Goal: Information Seeking & Learning: Learn about a topic

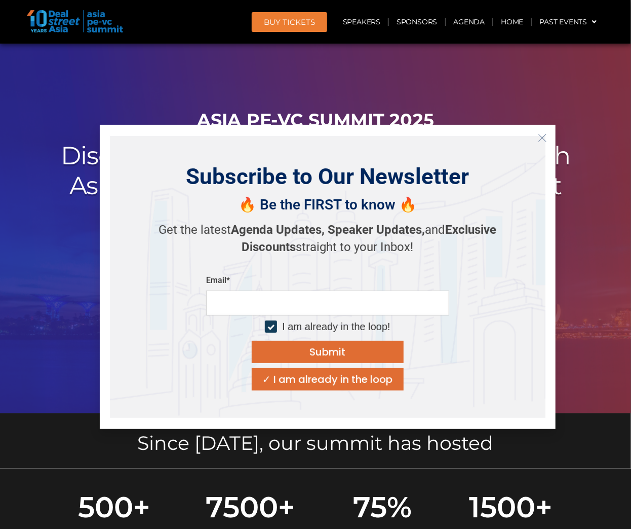
click at [543, 138] on line "Close" at bounding box center [542, 137] width 7 height 7
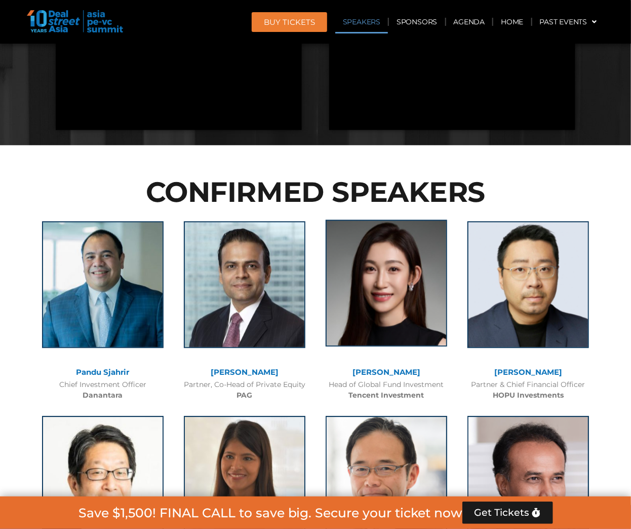
scroll to position [1095, 0]
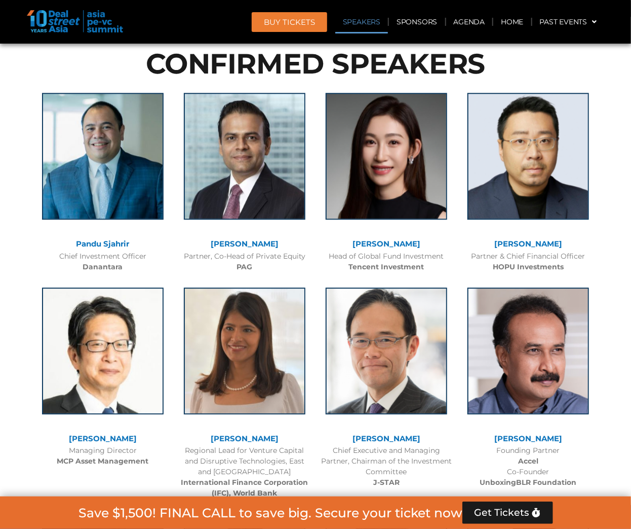
click at [326, 255] on div "Head of Global Fund Investment Tencent Investment" at bounding box center [387, 261] width 132 height 21
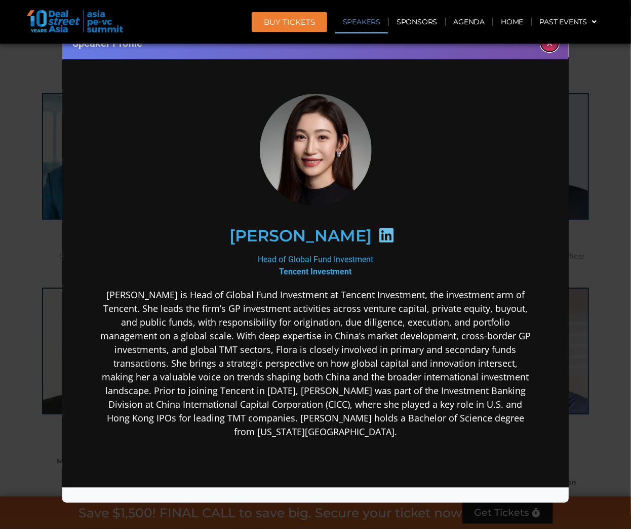
click at [550, 46] on button "×" at bounding box center [550, 43] width 18 height 18
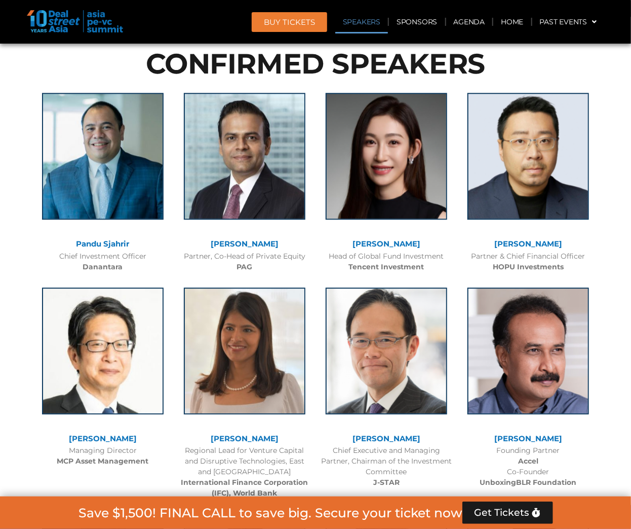
scroll to position [0, 0]
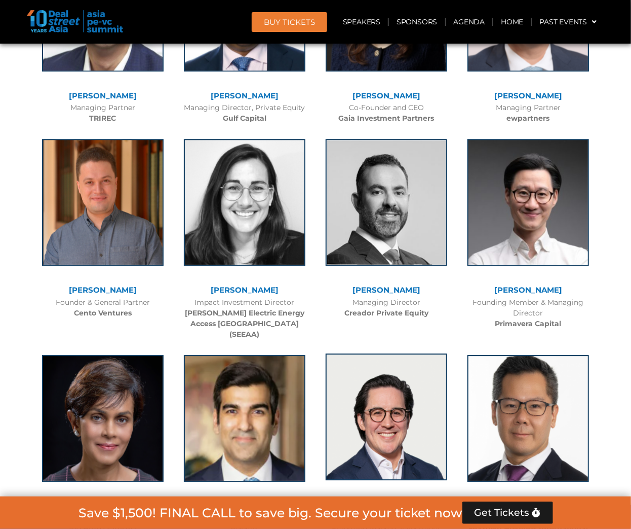
scroll to position [2675, 0]
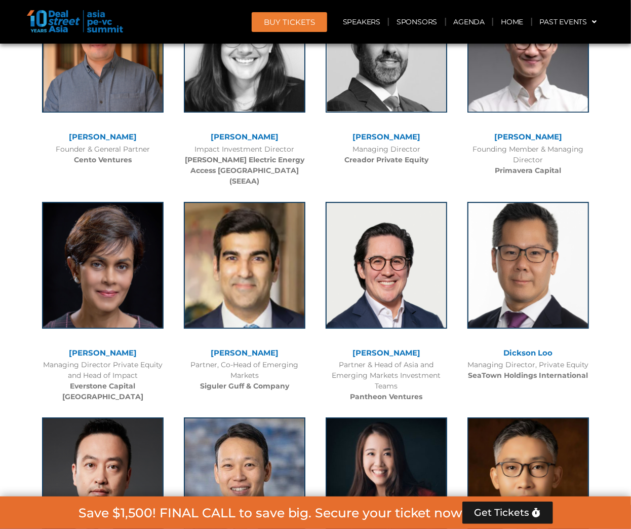
scroll to position [2838, 0]
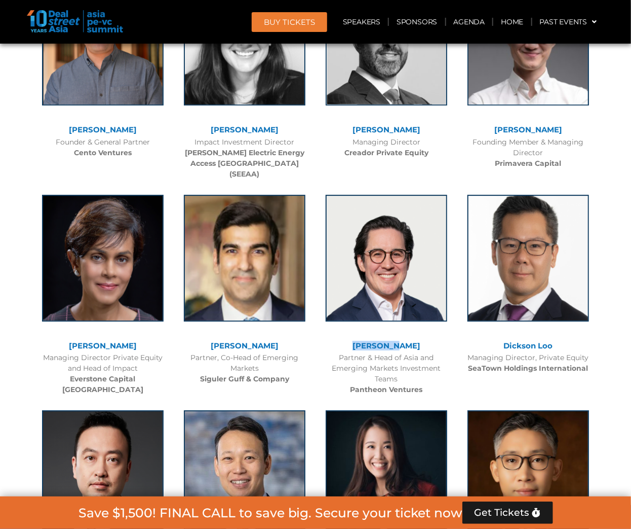
drag, startPoint x: 418, startPoint y: 331, endPoint x: 367, endPoint y: 332, distance: 51.2
click at [367, 342] on div "[PERSON_NAME]" at bounding box center [387, 346] width 132 height 9
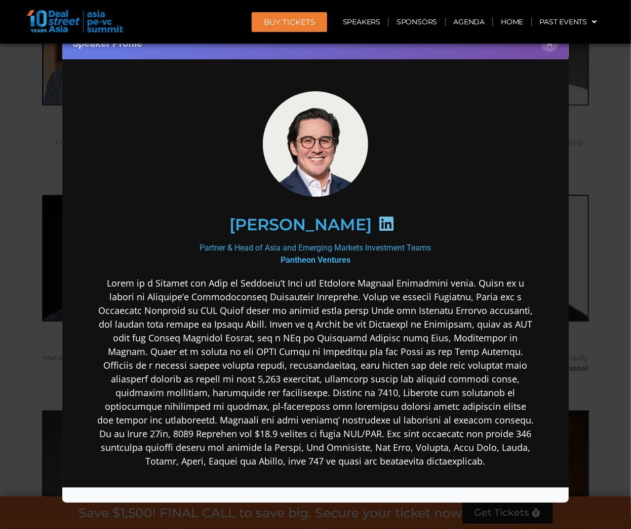
scroll to position [0, 0]
copy link "[PERSON_NAME]"
click at [544, 46] on button "×" at bounding box center [550, 43] width 18 height 18
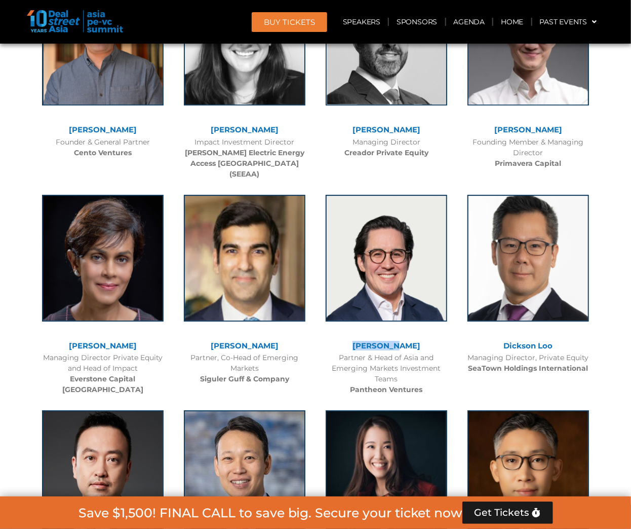
click at [393, 342] on div "[PERSON_NAME]" at bounding box center [387, 347] width 132 height 11
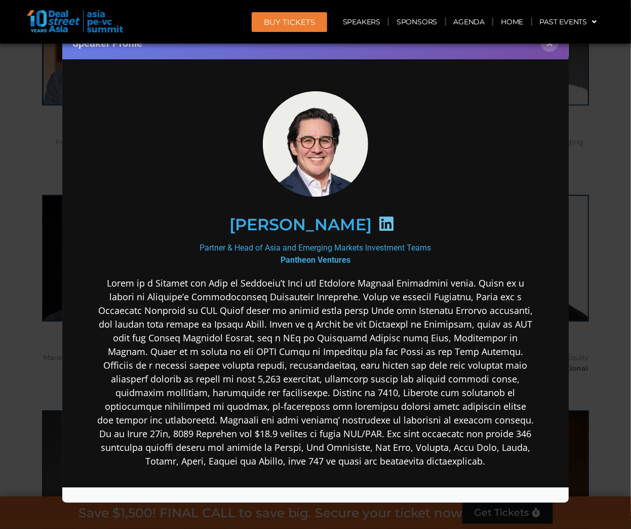
click at [371, 228] on div at bounding box center [386, 225] width 30 height 20
click at [378, 226] on icon at bounding box center [386, 223] width 16 height 16
click at [553, 51] on button "×" at bounding box center [550, 43] width 18 height 18
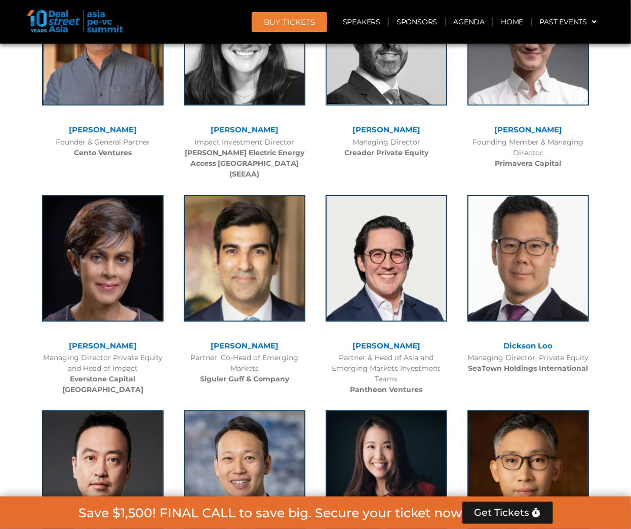
click at [531, 341] on link "Dickson Loo" at bounding box center [528, 346] width 49 height 10
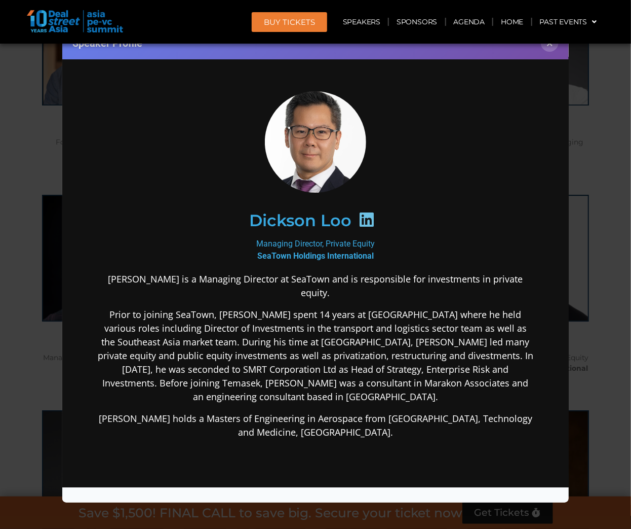
click at [363, 220] on icon at bounding box center [366, 219] width 16 height 16
click at [553, 47] on button "×" at bounding box center [550, 43] width 18 height 18
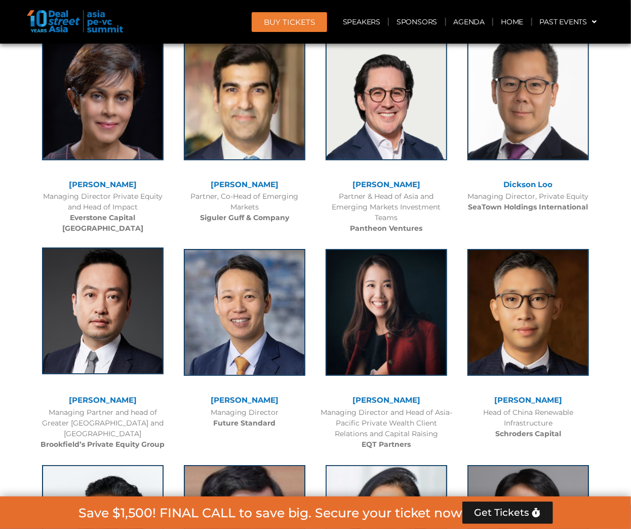
scroll to position [3000, 0]
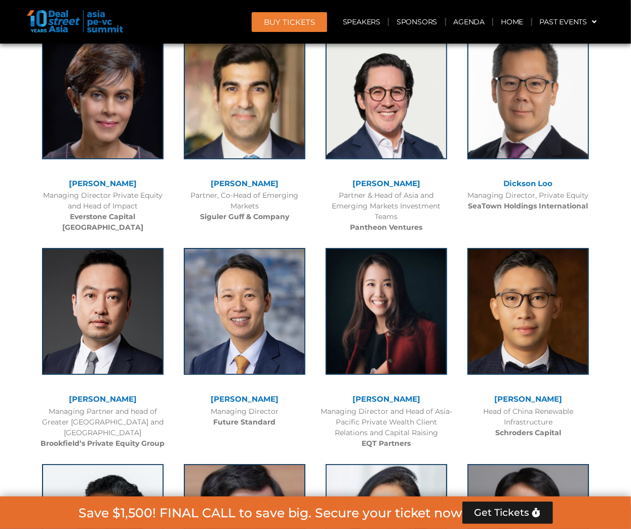
click at [101, 394] on link "[PERSON_NAME]" at bounding box center [103, 399] width 68 height 10
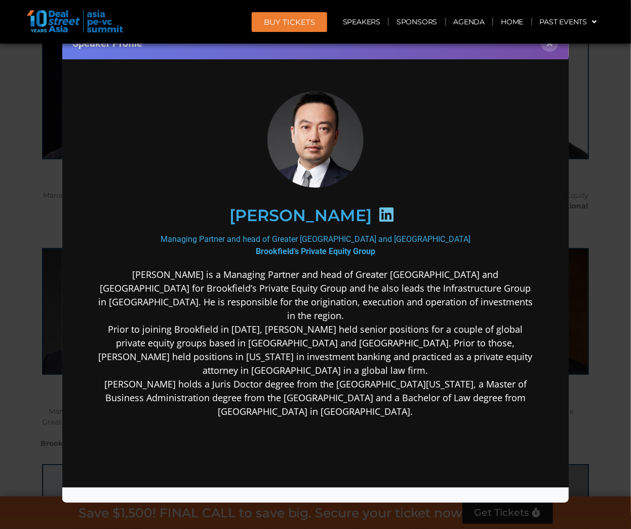
scroll to position [0, 0]
click at [378, 209] on icon at bounding box center [386, 214] width 16 height 16
click at [551, 45] on button "×" at bounding box center [550, 43] width 18 height 18
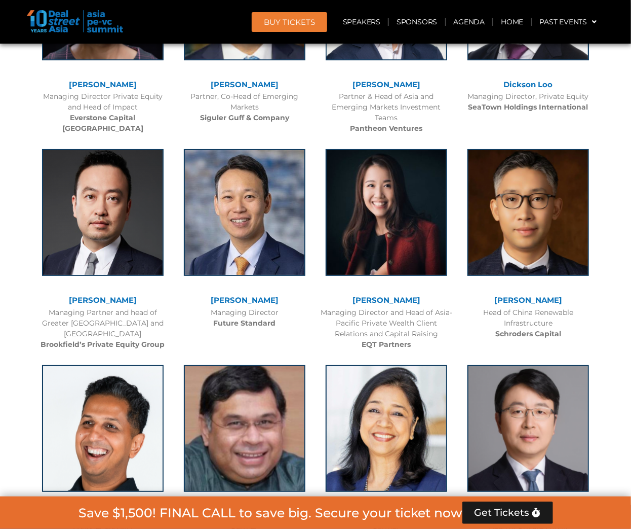
scroll to position [3202, 0]
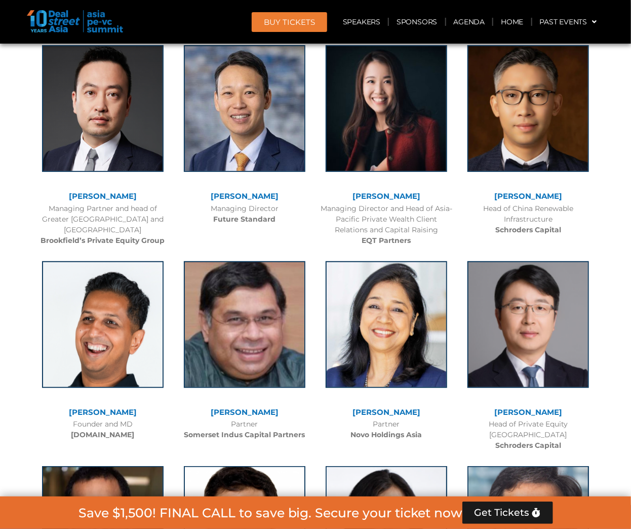
click at [526, 407] on link "[PERSON_NAME]" at bounding box center [529, 412] width 68 height 10
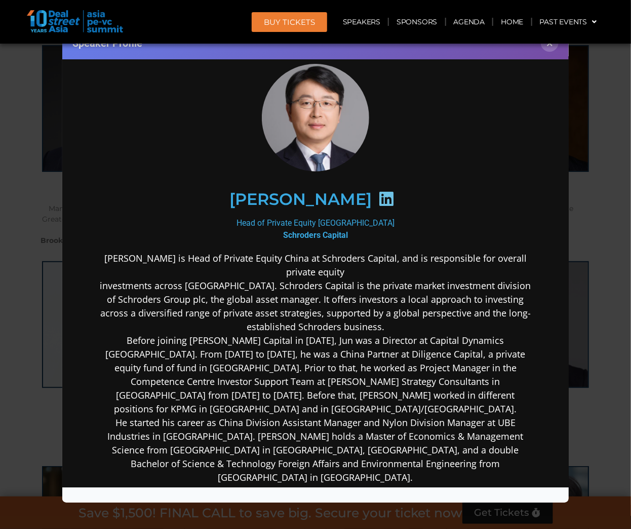
scroll to position [41, 0]
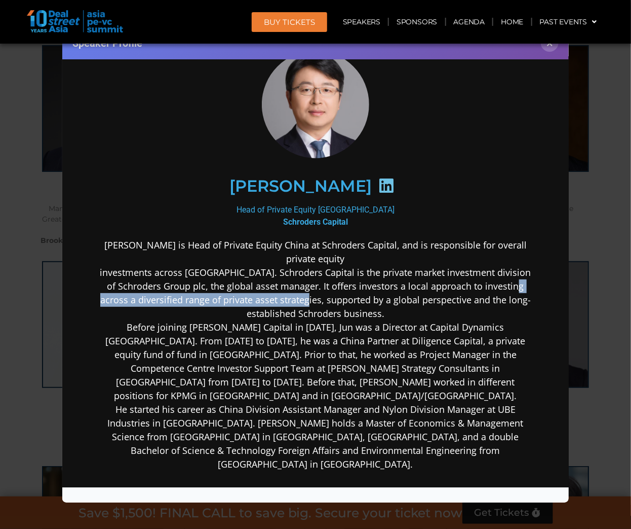
drag, startPoint x: 320, startPoint y: 301, endPoint x: 353, endPoint y: 298, distance: 33.1
click at [347, 298] on p "[PERSON_NAME] is Head of Private Equity China at Schroders Capital, and is resp…" at bounding box center [315, 354] width 438 height 233
click at [390, 297] on p "[PERSON_NAME] is Head of Private Equity China at Schroders Capital, and is resp…" at bounding box center [315, 354] width 438 height 233
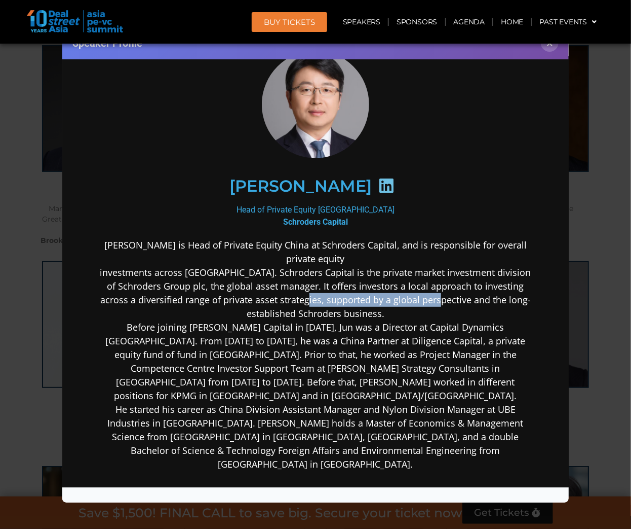
drag, startPoint x: 339, startPoint y: 298, endPoint x: 473, endPoint y: 299, distance: 133.3
click at [469, 299] on p "[PERSON_NAME] is Head of Private Equity China at Schroders Capital, and is resp…" at bounding box center [315, 354] width 438 height 233
click at [475, 303] on p "[PERSON_NAME] is Head of Private Equity China at Schroders Capital, and is resp…" at bounding box center [315, 354] width 438 height 233
drag, startPoint x: 250, startPoint y: 326, endPoint x: 335, endPoint y: 327, distance: 85.6
click at [329, 327] on p "[PERSON_NAME] is Head of Private Equity China at Schroders Capital, and is resp…" at bounding box center [315, 354] width 438 height 233
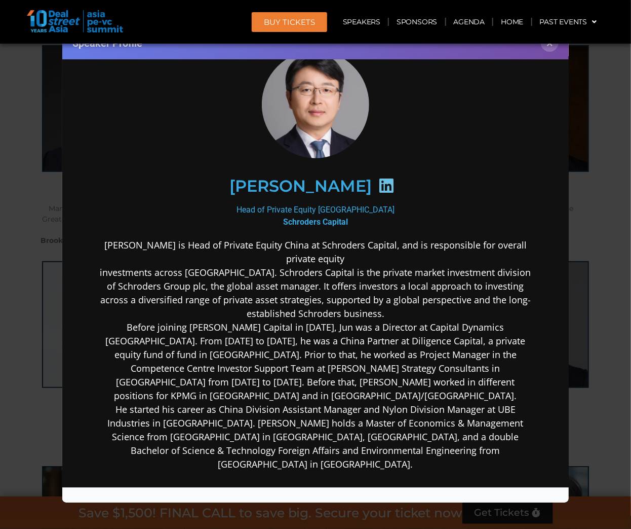
click at [344, 362] on p "[PERSON_NAME] is Head of Private Equity China at Schroders Capital, and is resp…" at bounding box center [315, 354] width 438 height 233
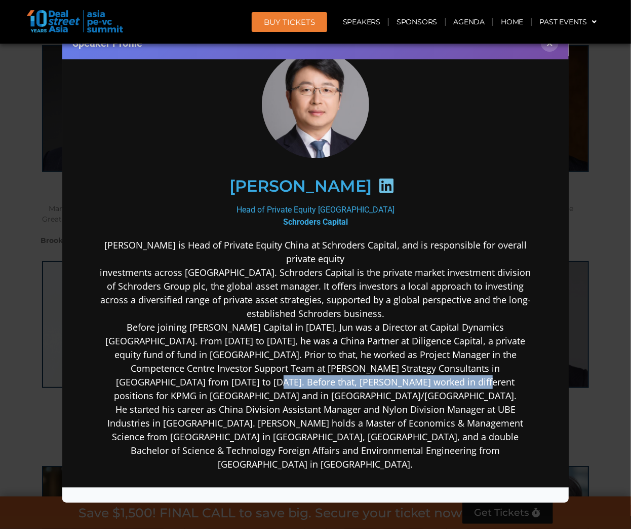
drag, startPoint x: 254, startPoint y: 374, endPoint x: 409, endPoint y: 375, distance: 154.6
click at [408, 375] on p "[PERSON_NAME] is Head of Private Equity China at Schroders Capital, and is resp…" at bounding box center [315, 354] width 438 height 233
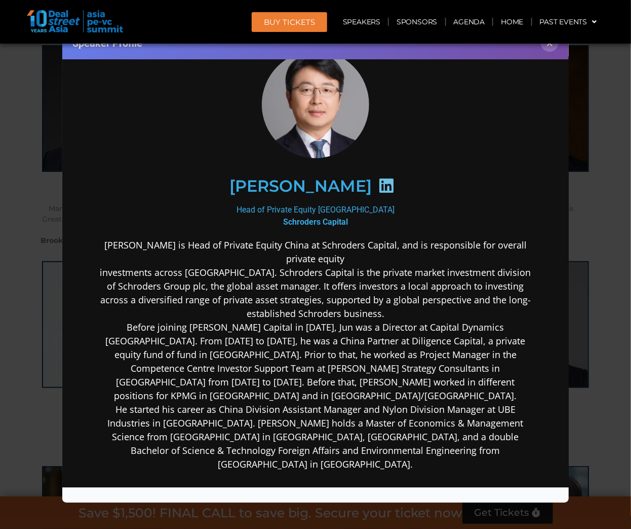
click at [432, 395] on p "[PERSON_NAME] is Head of Private Equity China at Schroders Capital, and is resp…" at bounding box center [315, 354] width 438 height 233
drag, startPoint x: 329, startPoint y: 397, endPoint x: 484, endPoint y: 394, distance: 154.6
click at [483, 394] on p "[PERSON_NAME] is Head of Private Equity China at Schroders Capital, and is resp…" at bounding box center [315, 354] width 438 height 233
click at [485, 420] on p "[PERSON_NAME] is Head of Private Equity China at Schroders Capital, and is resp…" at bounding box center [315, 354] width 438 height 233
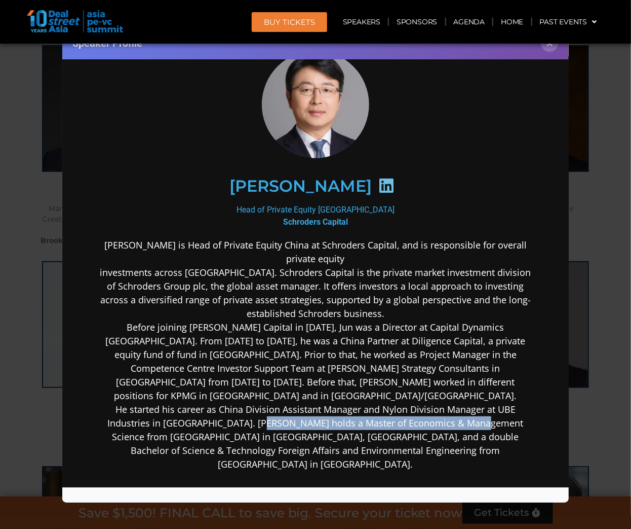
drag, startPoint x: 253, startPoint y: 411, endPoint x: 466, endPoint y: 413, distance: 212.8
click at [466, 413] on p "[PERSON_NAME] is Head of Private Equity China at Schroders Capital, and is resp…" at bounding box center [315, 354] width 438 height 233
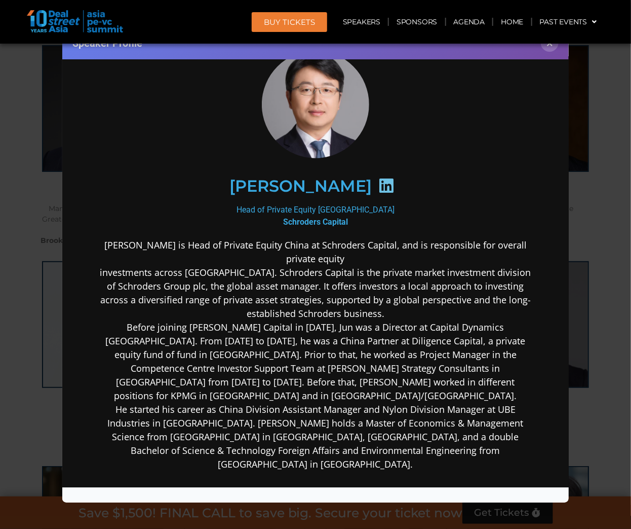
click at [481, 427] on p "[PERSON_NAME] is Head of Private Equity China at Schroders Capital, and is resp…" at bounding box center [315, 354] width 438 height 233
click at [378, 179] on icon at bounding box center [386, 185] width 16 height 16
click at [548, 45] on button "×" at bounding box center [550, 43] width 18 height 18
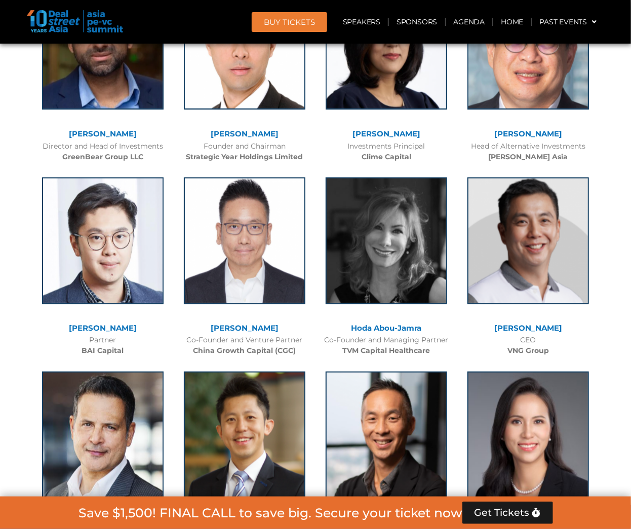
scroll to position [3689, 0]
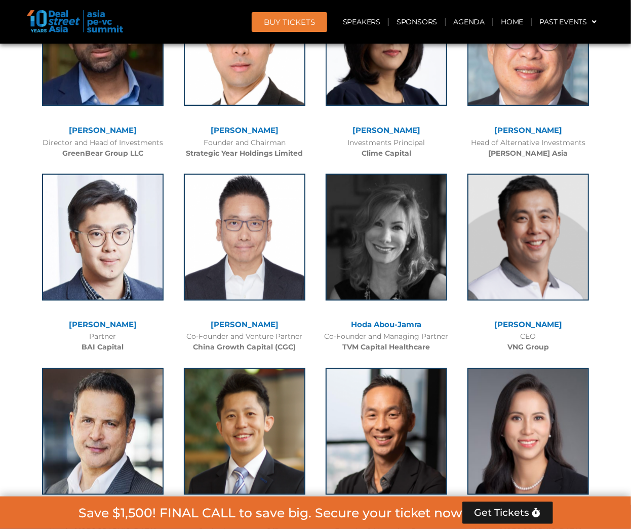
click at [622, 464] on div at bounding box center [315, 396] width 631 height 5948
click at [237, 320] on link "[PERSON_NAME]" at bounding box center [245, 325] width 68 height 10
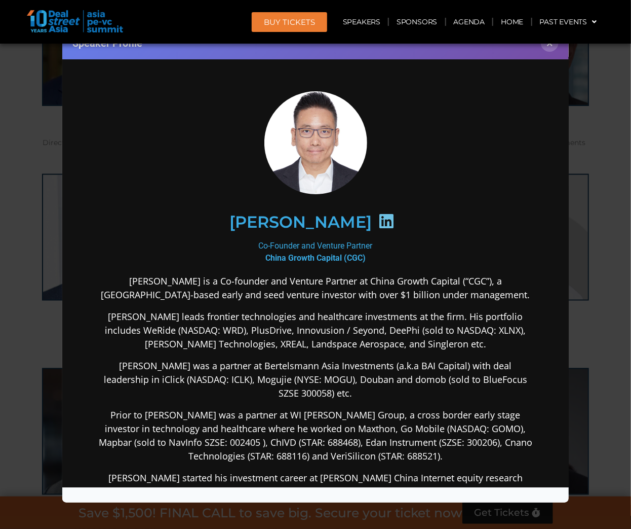
scroll to position [0, 0]
click at [378, 219] on icon at bounding box center [386, 221] width 16 height 16
click at [16, 332] on div "Speaker Profile ×" at bounding box center [315, 264] width 631 height 529
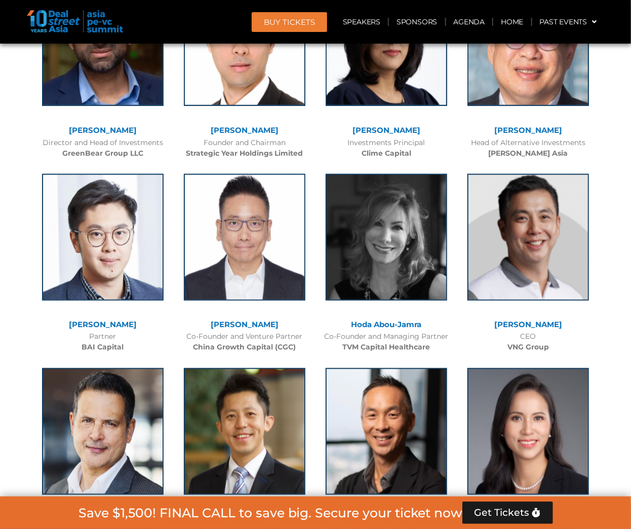
click at [99, 320] on link "[PERSON_NAME]" at bounding box center [103, 325] width 68 height 10
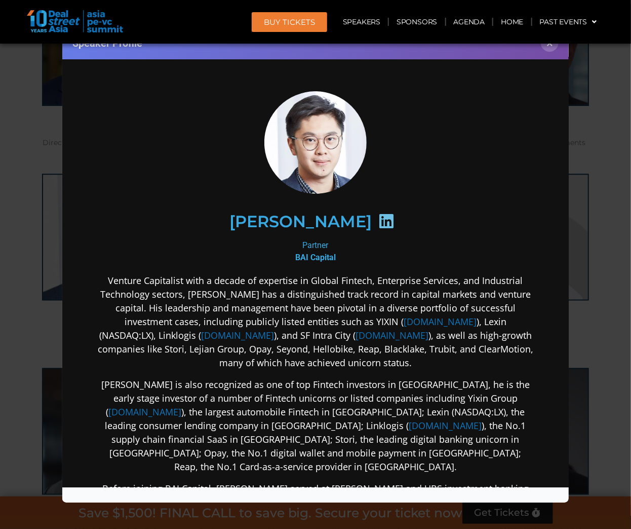
click at [378, 220] on icon at bounding box center [386, 221] width 16 height 16
click at [16, 327] on div "Speaker Profile ×" at bounding box center [315, 264] width 631 height 529
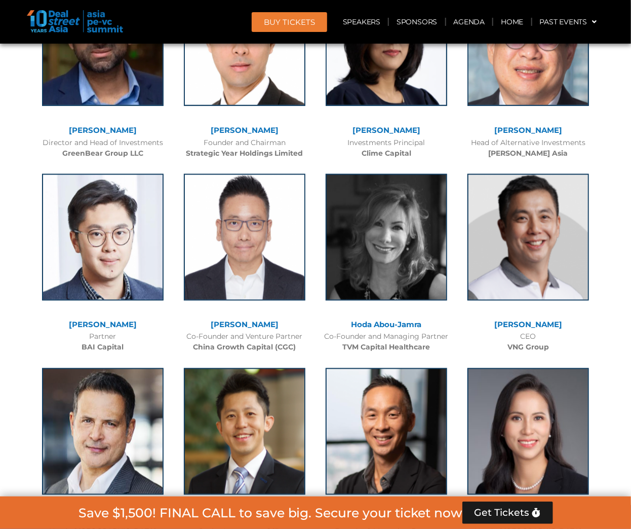
click at [7, 332] on div at bounding box center [315, 396] width 631 height 5948
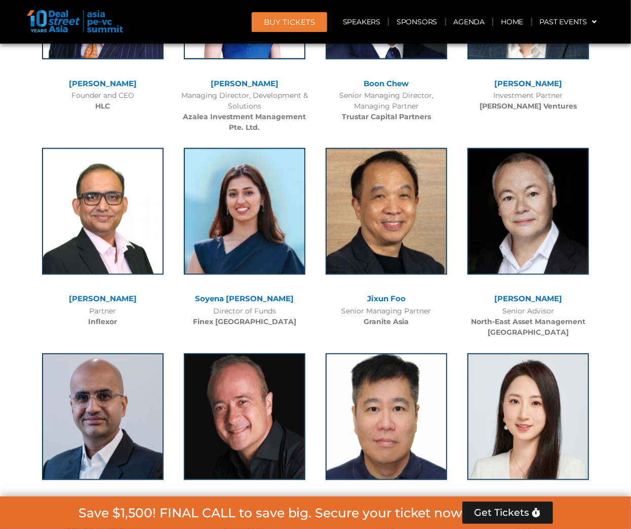
scroll to position [5351, 0]
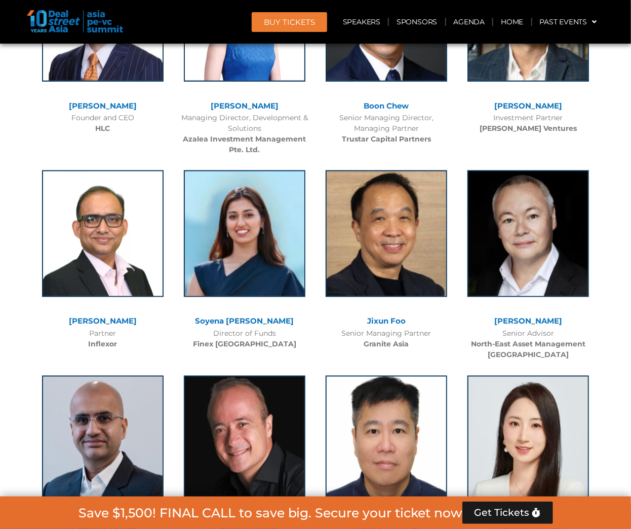
click at [385, 316] on link "Jixun Foo" at bounding box center [386, 321] width 39 height 10
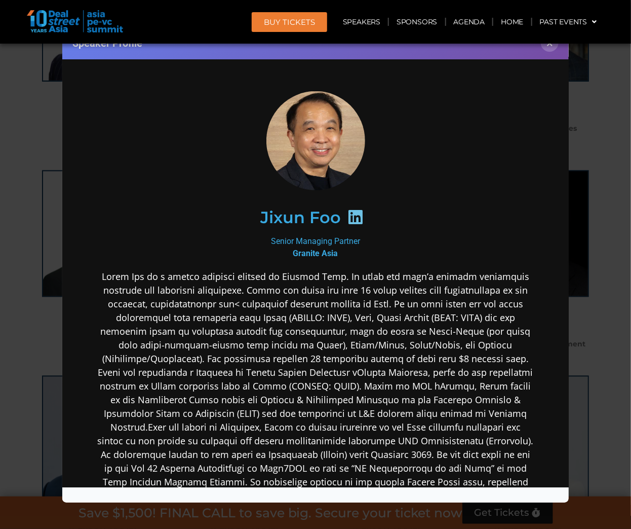
scroll to position [0, 0]
click at [352, 213] on icon at bounding box center [355, 217] width 16 height 16
click at [554, 49] on button "×" at bounding box center [550, 43] width 18 height 18
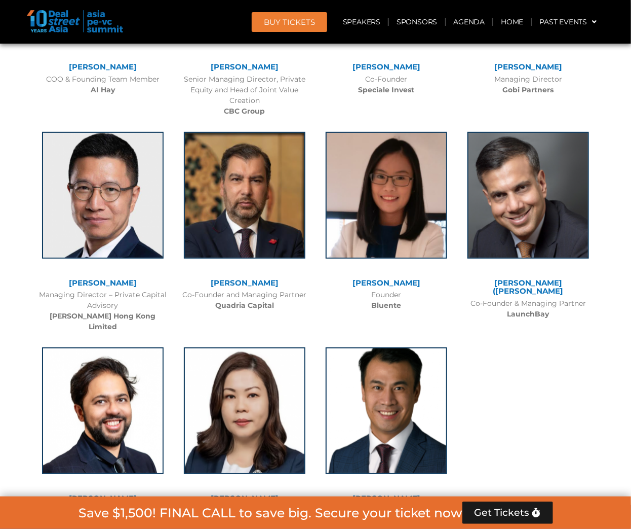
scroll to position [6486, 0]
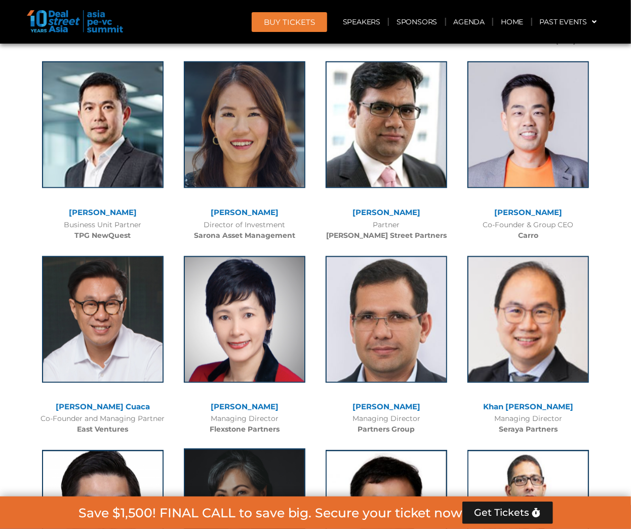
scroll to position [1905, 0]
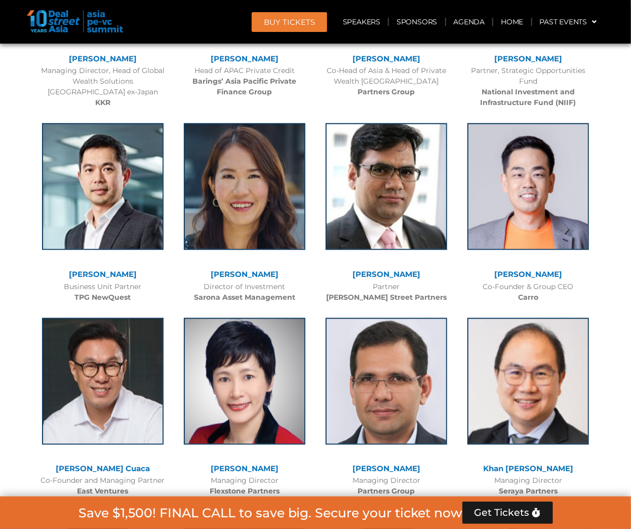
click at [245, 468] on link "[PERSON_NAME]" at bounding box center [245, 469] width 68 height 10
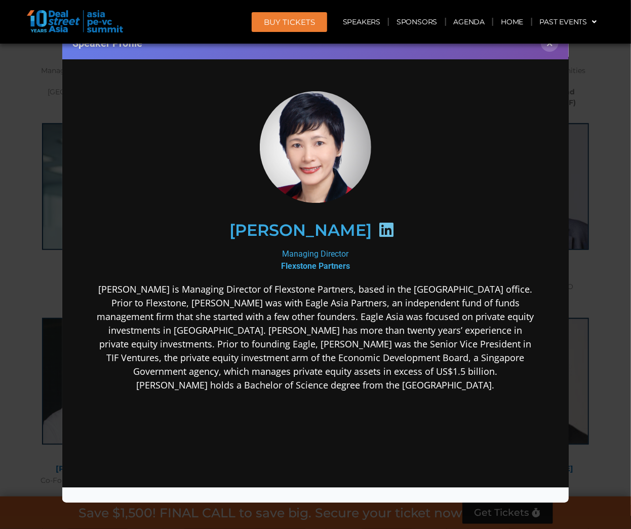
scroll to position [0, 0]
click at [378, 230] on icon at bounding box center [386, 229] width 16 height 16
click at [17, 278] on div "Speaker Profile ×" at bounding box center [315, 264] width 631 height 529
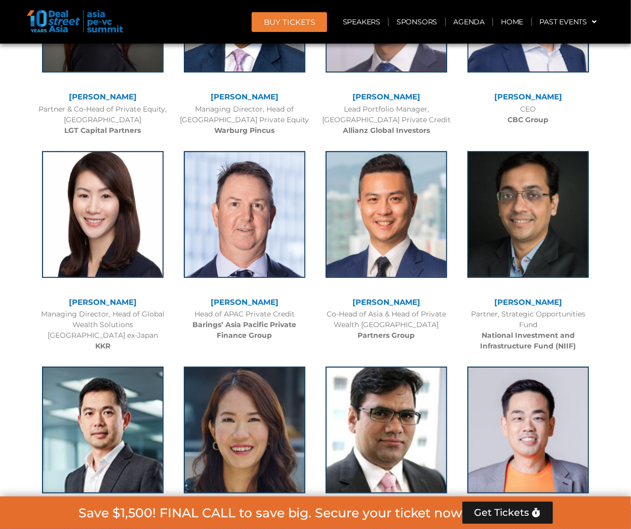
scroll to position [1621, 0]
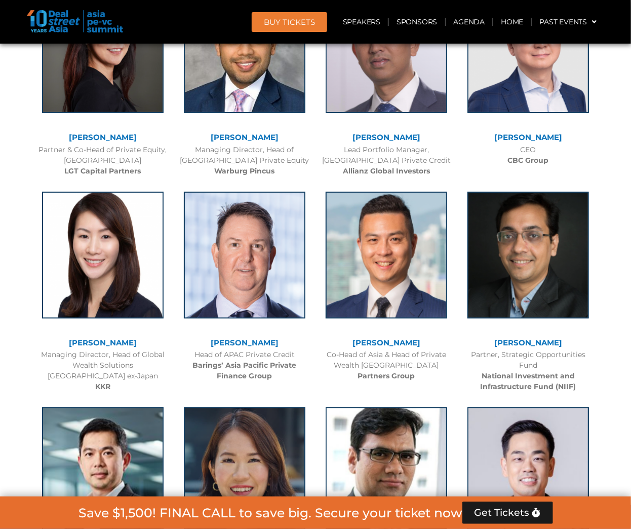
click at [119, 341] on link "[PERSON_NAME]" at bounding box center [103, 342] width 68 height 10
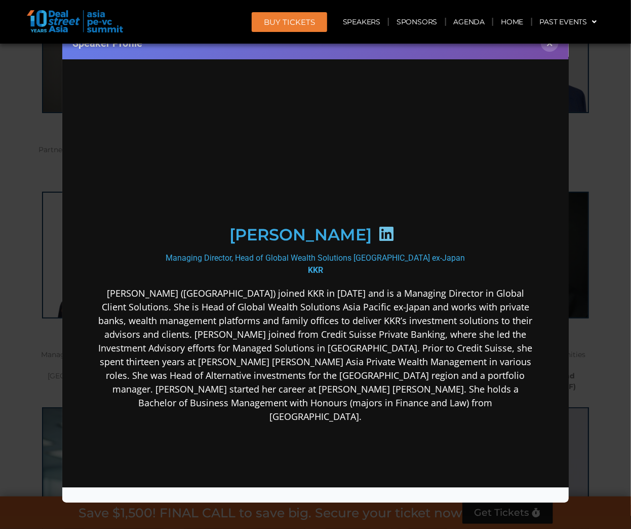
scroll to position [0, 0]
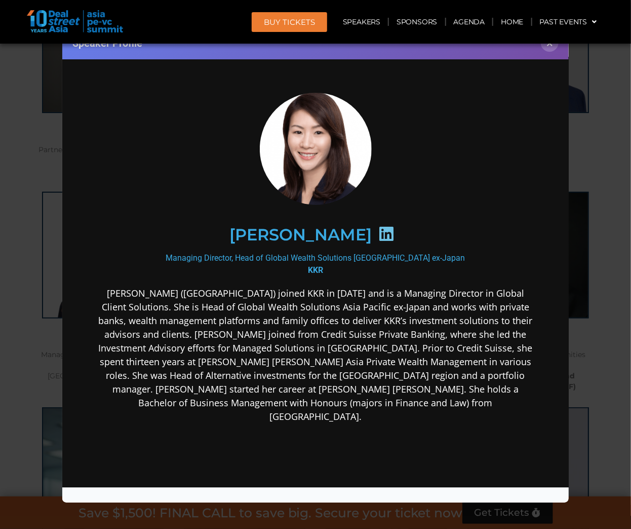
click at [392, 229] on icon at bounding box center [386, 233] width 16 height 16
click at [19, 286] on div "Speaker Profile ×" at bounding box center [315, 264] width 631 height 529
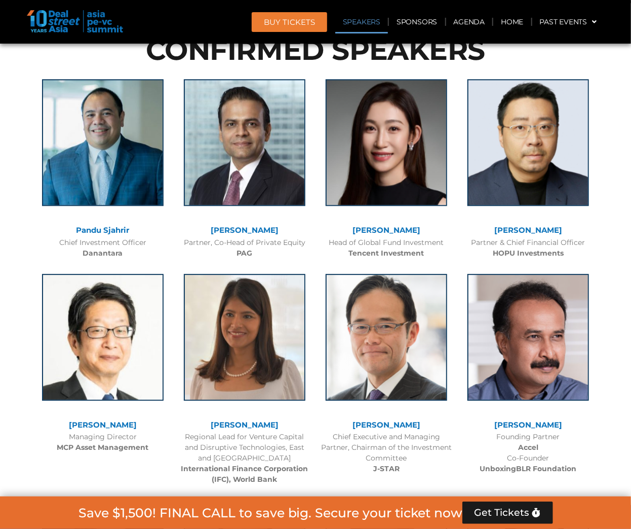
scroll to position [1095, 0]
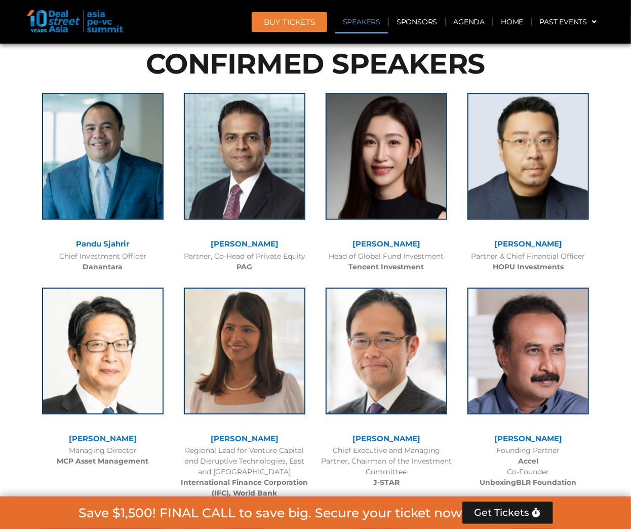
click at [245, 241] on link "[PERSON_NAME]" at bounding box center [245, 244] width 68 height 10
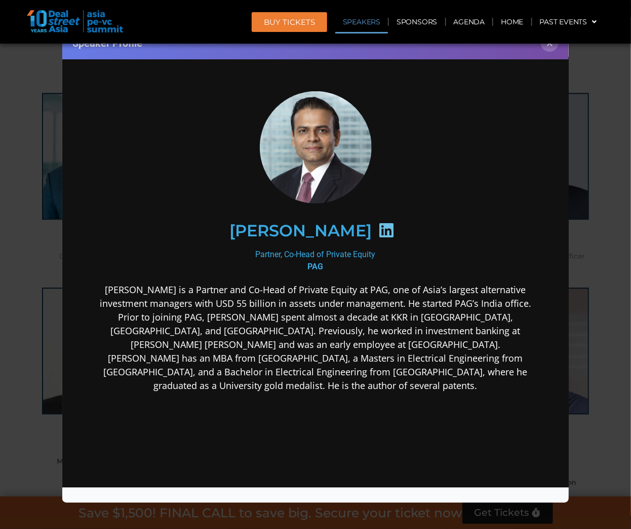
scroll to position [0, 0]
click at [378, 224] on icon at bounding box center [386, 230] width 16 height 16
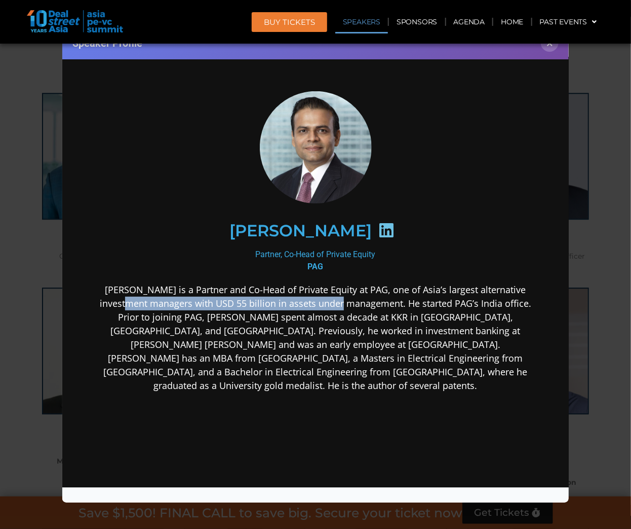
drag, startPoint x: 108, startPoint y: 300, endPoint x: 343, endPoint y: 299, distance: 235.1
click at [340, 299] on p "[PERSON_NAME] is a Partner and Co-Head of Private Equity at PAG, one of Asia’s …" at bounding box center [315, 337] width 438 height 109
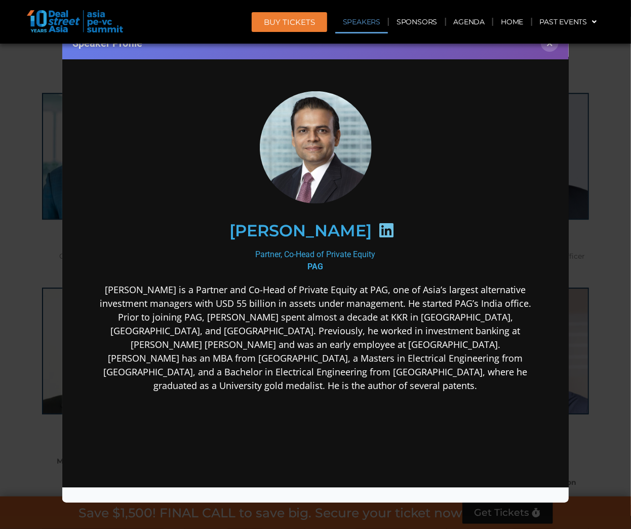
click at [398, 305] on p "[PERSON_NAME] is a Partner and Co-Head of Private Equity at PAG, one of Asia’s …" at bounding box center [315, 337] width 438 height 109
drag, startPoint x: 262, startPoint y: 301, endPoint x: 430, endPoint y: 301, distance: 168.2
click at [426, 301] on p "[PERSON_NAME] is a Partner and Co-Head of Private Equity at PAG, one of Asia’s …" at bounding box center [315, 337] width 438 height 109
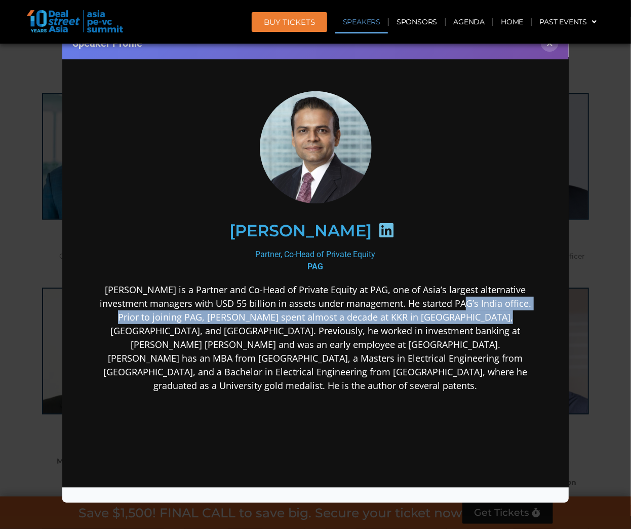
click at [442, 309] on p "[PERSON_NAME] is a Partner and Co-Head of Private Equity at PAG, one of Asia’s …" at bounding box center [315, 337] width 438 height 109
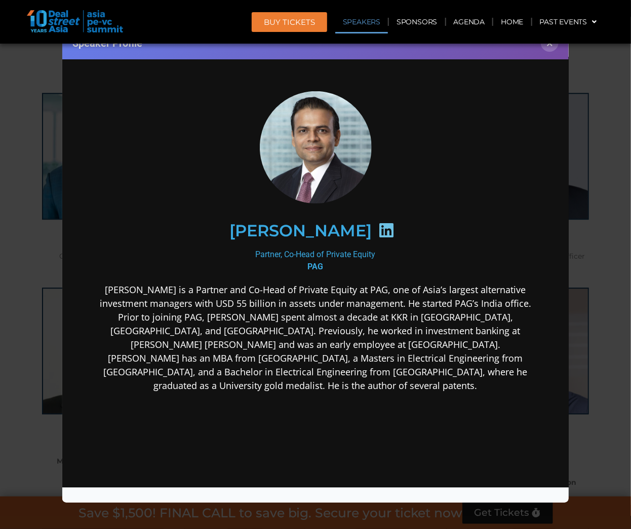
click at [376, 328] on p "[PERSON_NAME] is a Partner and Co-Head of Private Equity at PAG, one of Asia’s …" at bounding box center [315, 337] width 438 height 109
click at [476, 313] on p "[PERSON_NAME] is a Partner and Co-Head of Private Equity at PAG, one of Asia’s …" at bounding box center [315, 337] width 438 height 109
drag, startPoint x: 176, startPoint y: 319, endPoint x: 295, endPoint y: 314, distance: 119.2
click at [177, 319] on p "[PERSON_NAME] is a Partner and Co-Head of Private Equity at PAG, one of Asia’s …" at bounding box center [315, 337] width 438 height 109
click at [295, 314] on p "[PERSON_NAME] is a Partner and Co-Head of Private Equity at PAG, one of Asia’s …" at bounding box center [315, 337] width 438 height 109
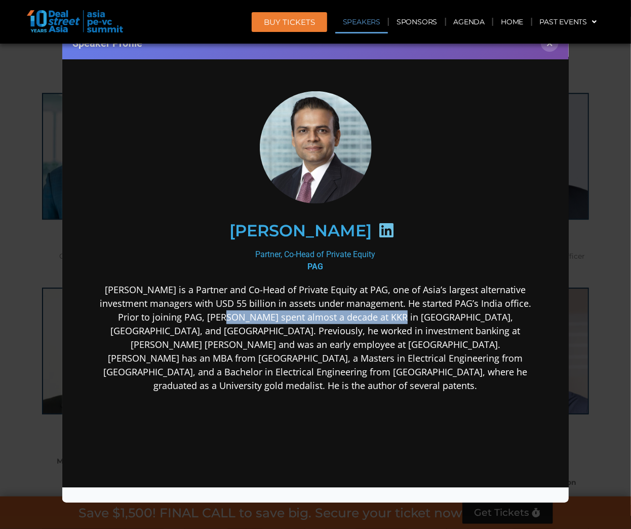
drag, startPoint x: 189, startPoint y: 315, endPoint x: 373, endPoint y: 318, distance: 184.0
click at [352, 315] on p "[PERSON_NAME] is a Partner and Co-Head of Private Equity at PAG, one of Asia’s …" at bounding box center [315, 337] width 438 height 109
click at [390, 323] on p "[PERSON_NAME] is a Partner and Co-Head of Private Equity at PAG, one of Asia’s …" at bounding box center [315, 337] width 438 height 109
drag, startPoint x: 169, startPoint y: 318, endPoint x: 248, endPoint y: 317, distance: 79.6
click at [247, 317] on p "[PERSON_NAME] is a Partner and Co-Head of Private Equity at PAG, one of Asia’s …" at bounding box center [315, 337] width 438 height 109
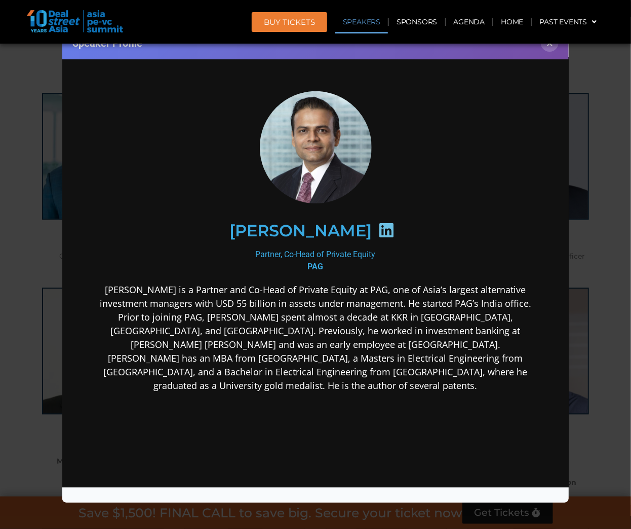
click at [301, 327] on p "[PERSON_NAME] is a Partner and Co-Head of Private Equity at PAG, one of Asia’s …" at bounding box center [315, 337] width 438 height 109
click at [428, 318] on p "[PERSON_NAME] is a Partner and Co-Head of Private Equity at PAG, one of Asia’s …" at bounding box center [315, 337] width 438 height 109
drag, startPoint x: 158, startPoint y: 328, endPoint x: 292, endPoint y: 328, distance: 133.8
click at [292, 328] on p "[PERSON_NAME] is a Partner and Co-Head of Private Equity at PAG, one of Asia’s …" at bounding box center [315, 337] width 438 height 109
click at [317, 332] on p "[PERSON_NAME] is a Partner and Co-Head of Private Equity at PAG, one of Asia’s …" at bounding box center [315, 337] width 438 height 109
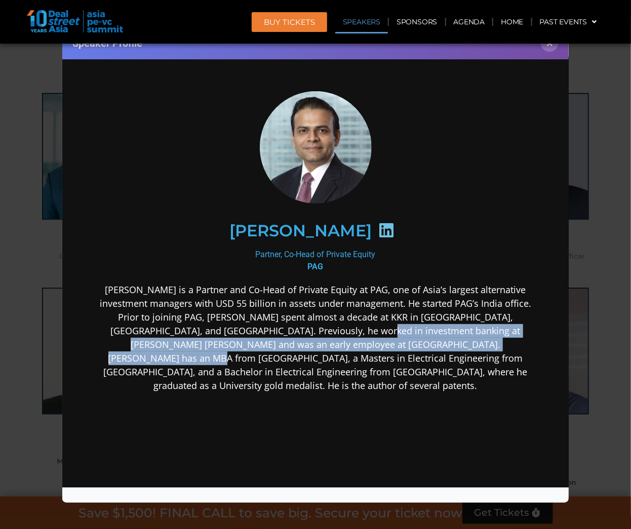
drag, startPoint x: 274, startPoint y: 332, endPoint x: 421, endPoint y: 336, distance: 146.5
click at [418, 336] on p "[PERSON_NAME] is a Partner and Co-Head of Private Equity at PAG, one of Asia’s …" at bounding box center [315, 337] width 438 height 109
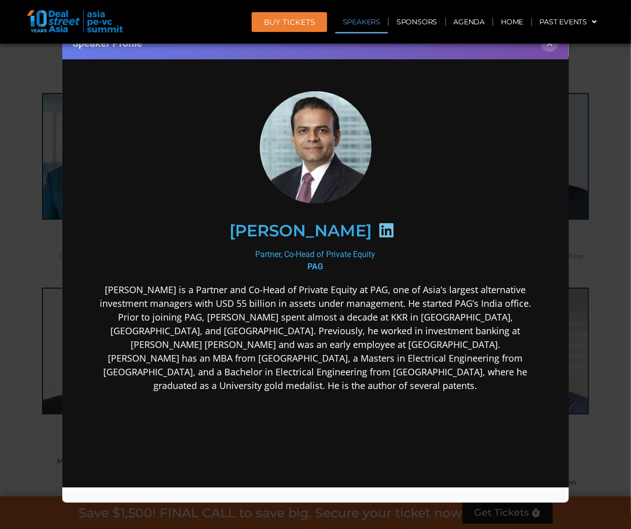
click at [463, 337] on p "[PERSON_NAME] is a Partner and Co-Head of Private Equity at PAG, one of Asia’s …" at bounding box center [315, 337] width 438 height 109
drag, startPoint x: 136, startPoint y: 345, endPoint x: 237, endPoint y: 347, distance: 100.3
click at [204, 345] on p "[PERSON_NAME] is a Partner and Co-Head of Private Equity at PAG, one of Asia’s …" at bounding box center [315, 337] width 438 height 109
click at [238, 347] on p "[PERSON_NAME] is a Partner and Co-Head of Private Equity at PAG, one of Asia’s …" at bounding box center [315, 337] width 438 height 109
click at [462, 346] on p "[PERSON_NAME] is a Partner and Co-Head of Private Equity at PAG, one of Asia’s …" at bounding box center [315, 337] width 438 height 109
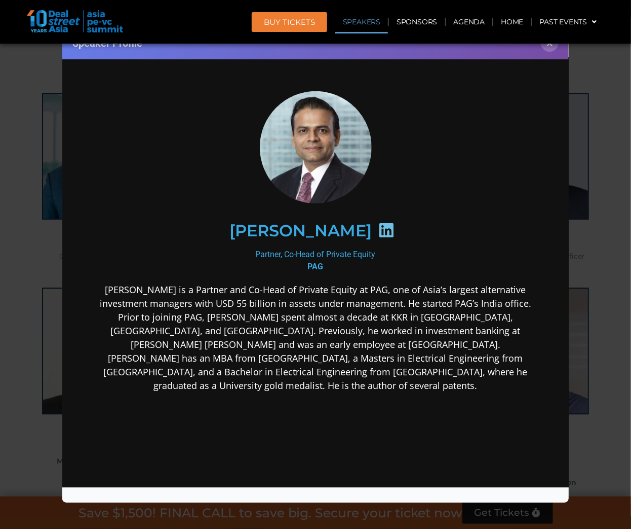
click at [198, 235] on div "[PERSON_NAME]" at bounding box center [315, 231] width 394 height 52
click at [36, 267] on div "Speaker Profile ×" at bounding box center [315, 264] width 631 height 529
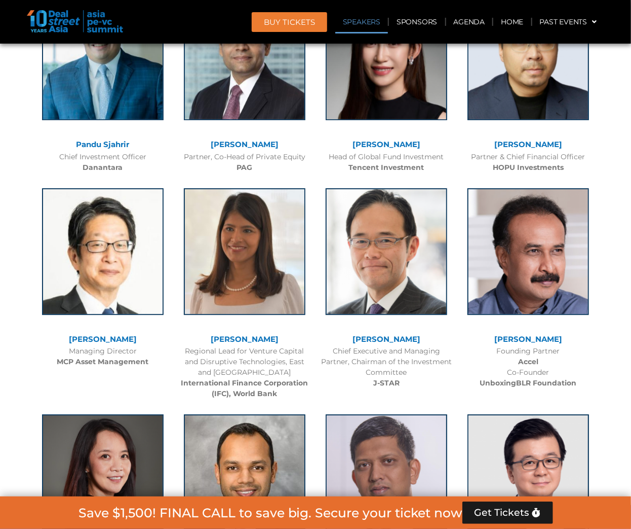
scroll to position [1176, 0]
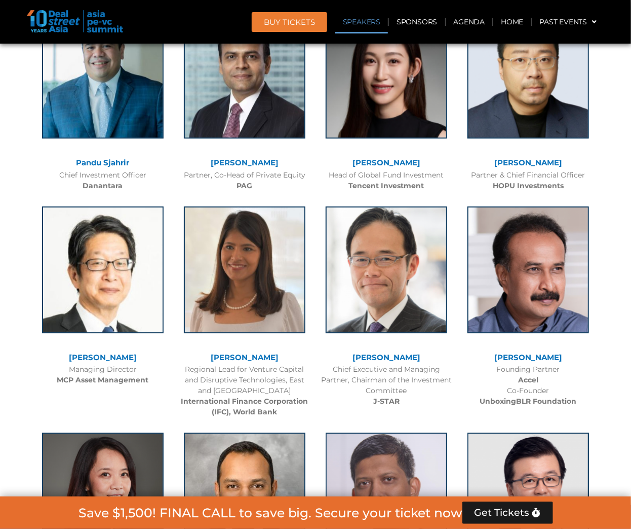
click at [526, 162] on link "[PERSON_NAME]" at bounding box center [529, 163] width 68 height 10
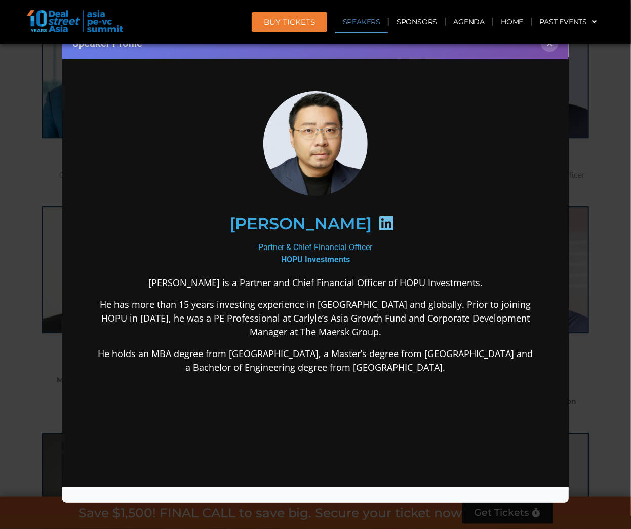
scroll to position [0, 0]
click at [378, 220] on icon at bounding box center [386, 223] width 16 height 16
click at [551, 47] on button "×" at bounding box center [550, 43] width 18 height 18
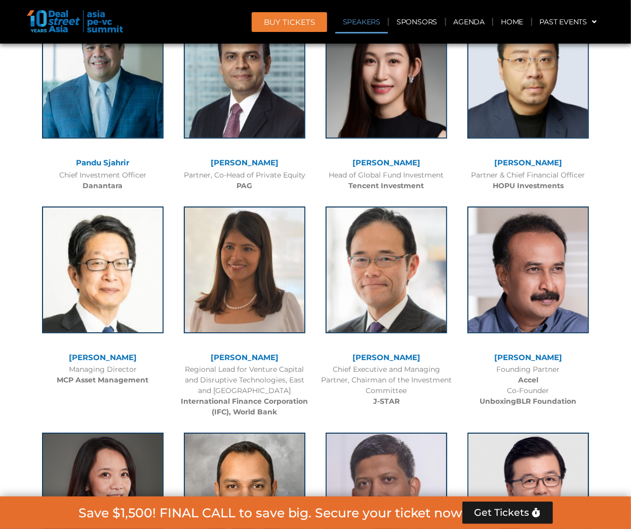
click at [386, 162] on link "[PERSON_NAME]" at bounding box center [387, 163] width 68 height 10
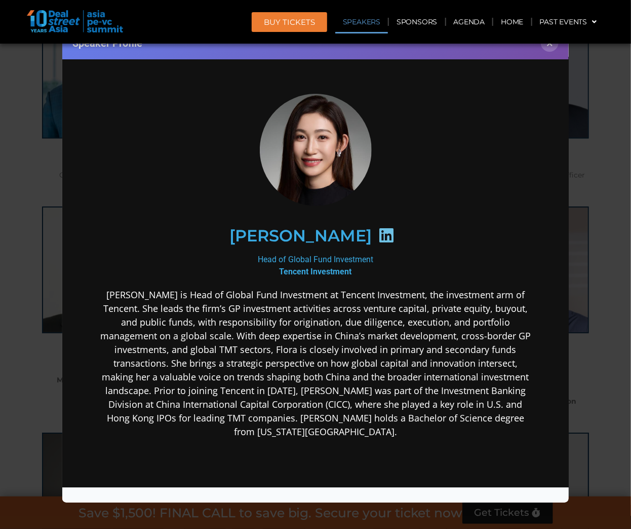
click at [378, 237] on icon at bounding box center [386, 235] width 16 height 16
click at [378, 235] on icon at bounding box center [386, 235] width 16 height 16
click at [378, 230] on icon at bounding box center [386, 235] width 16 height 16
drag, startPoint x: 254, startPoint y: 232, endPoint x: 339, endPoint y: 237, distance: 85.3
click at [341, 237] on div "[PERSON_NAME]" at bounding box center [315, 236] width 394 height 52
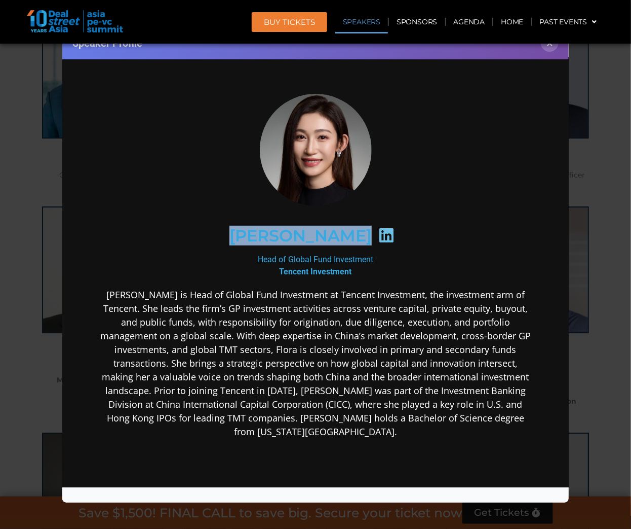
copy div "[PERSON_NAME]"
click at [524, 310] on p "[PERSON_NAME] is Head of Global Fund Investment at Tencent Investment, the inve…" at bounding box center [315, 363] width 438 height 150
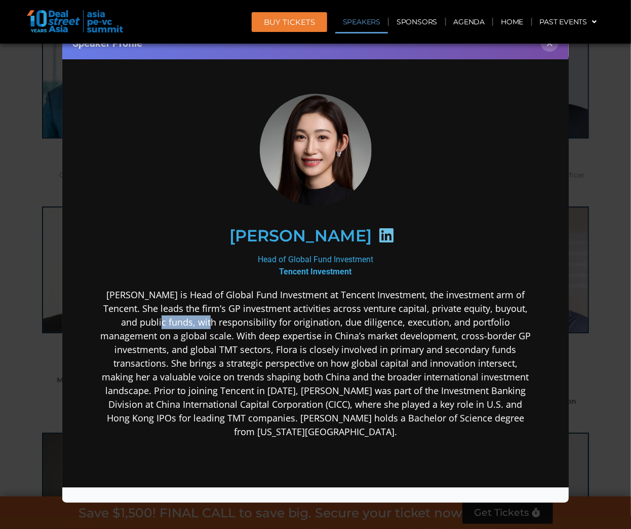
drag, startPoint x: 111, startPoint y: 323, endPoint x: 163, endPoint y: 323, distance: 52.2
click at [163, 323] on p "[PERSON_NAME] is Head of Global Fund Investment at Tencent Investment, the inve…" at bounding box center [315, 363] width 438 height 150
click at [191, 324] on p "[PERSON_NAME] is Head of Global Fund Investment at Tencent Investment, the inve…" at bounding box center [315, 363] width 438 height 150
drag, startPoint x: 165, startPoint y: 325, endPoint x: 306, endPoint y: 320, distance: 140.4
click at [306, 320] on p "[PERSON_NAME] is Head of Global Fund Investment at Tencent Investment, the inve…" at bounding box center [315, 363] width 438 height 150
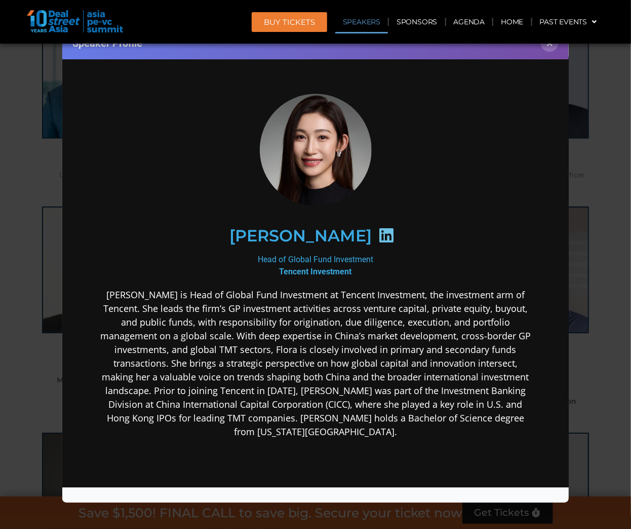
click at [313, 322] on p "[PERSON_NAME] is Head of Global Fund Investment at Tencent Investment, the inve…" at bounding box center [315, 363] width 438 height 150
drag, startPoint x: 292, startPoint y: 321, endPoint x: 367, endPoint y: 321, distance: 75.0
click at [365, 321] on p "[PERSON_NAME] is Head of Global Fund Investment at Tencent Investment, the inve…" at bounding box center [315, 363] width 438 height 150
click at [388, 321] on p "[PERSON_NAME] is Head of Global Fund Investment at Tencent Investment, the inve…" at bounding box center [315, 363] width 438 height 150
drag, startPoint x: 341, startPoint y: 322, endPoint x: 371, endPoint y: 322, distance: 30.9
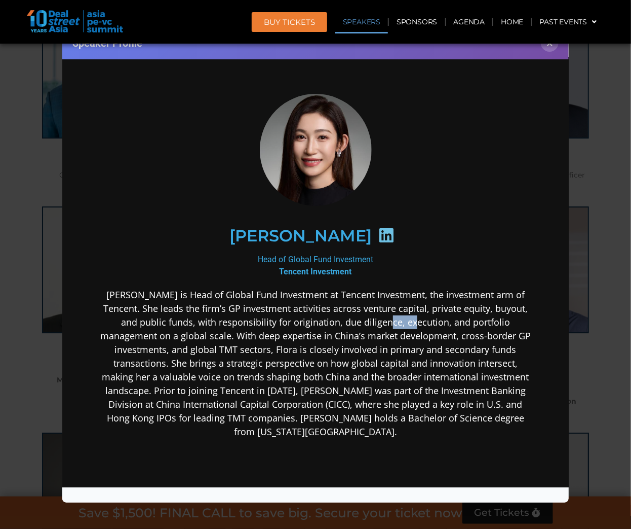
click at [371, 322] on p "[PERSON_NAME] is Head of Global Fund Investment at Tencent Investment, the inve…" at bounding box center [315, 363] width 438 height 150
click at [372, 325] on p "[PERSON_NAME] is Head of Global Fund Investment at Tencent Investment, the inve…" at bounding box center [315, 363] width 438 height 150
drag, startPoint x: 376, startPoint y: 322, endPoint x: 444, endPoint y: 340, distance: 69.7
click at [417, 324] on p "[PERSON_NAME] is Head of Global Fund Investment at Tencent Investment, the inve…" at bounding box center [315, 363] width 438 height 150
click at [444, 340] on p "[PERSON_NAME] is Head of Global Fund Investment at Tencent Investment, the inve…" at bounding box center [315, 363] width 438 height 150
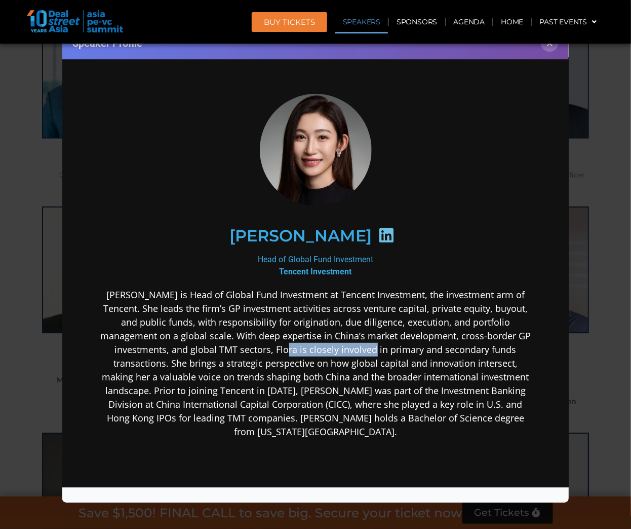
drag, startPoint x: 205, startPoint y: 350, endPoint x: 305, endPoint y: 343, distance: 100.1
click at [297, 343] on p "[PERSON_NAME] is Head of Global Fund Investment at Tencent Investment, the inve…" at bounding box center [315, 363] width 438 height 150
click at [354, 351] on p "[PERSON_NAME] is Head of Global Fund Investment at Tencent Investment, the inve…" at bounding box center [315, 363] width 438 height 150
drag, startPoint x: 231, startPoint y: 350, endPoint x: 332, endPoint y: 346, distance: 101.4
click at [332, 346] on p "[PERSON_NAME] is Head of Global Fund Investment at Tencent Investment, the inve…" at bounding box center [315, 363] width 438 height 150
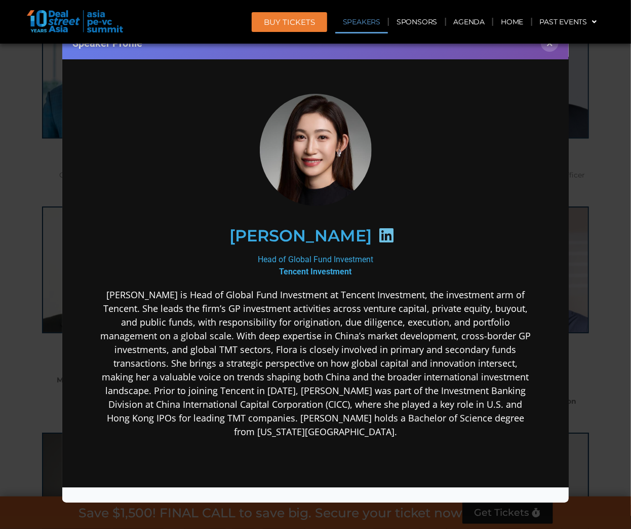
click at [371, 349] on p "[PERSON_NAME] is Head of Global Fund Investment at Tencent Investment, the inve…" at bounding box center [315, 363] width 438 height 150
drag, startPoint x: 348, startPoint y: 348, endPoint x: 431, endPoint y: 345, distance: 83.2
click at [416, 346] on p "[PERSON_NAME] is Head of Global Fund Investment at Tencent Investment, the inve…" at bounding box center [315, 363] width 438 height 150
click at [453, 348] on p "[PERSON_NAME] is Head of Global Fund Investment at Tencent Investment, the inve…" at bounding box center [315, 363] width 438 height 150
click at [494, 349] on p "[PERSON_NAME] is Head of Global Fund Investment at Tencent Investment, the inve…" at bounding box center [315, 363] width 438 height 150
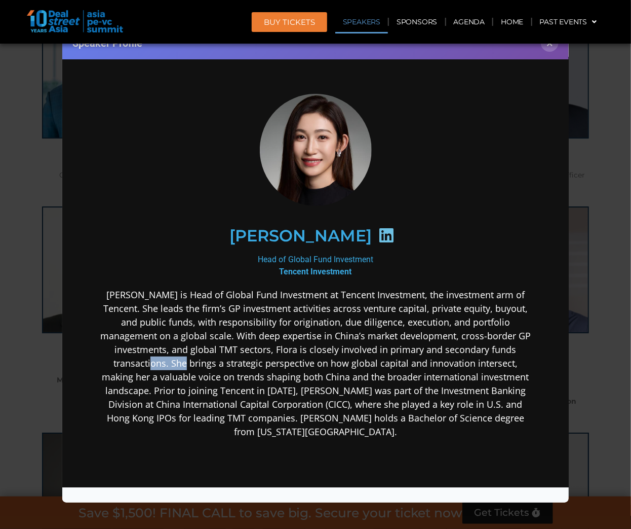
drag, startPoint x: 473, startPoint y: 348, endPoint x: 509, endPoint y: 348, distance: 35.5
click at [509, 348] on p "[PERSON_NAME] is Head of Global Fund Investment at Tencent Investment, the inve…" at bounding box center [315, 363] width 438 height 150
drag, startPoint x: 513, startPoint y: 362, endPoint x: 214, endPoint y: 363, distance: 299.0
click at [513, 362] on p "[PERSON_NAME] is Head of Global Fund Investment at Tencent Investment, the inve…" at bounding box center [315, 363] width 438 height 150
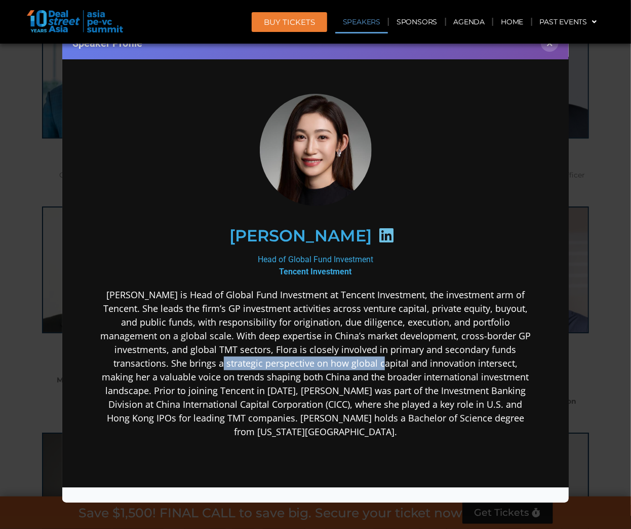
drag, startPoint x: 112, startPoint y: 364, endPoint x: 297, endPoint y: 362, distance: 185.0
click at [274, 358] on p "[PERSON_NAME] is Head of Global Fund Investment at Tencent Investment, the inve…" at bounding box center [315, 363] width 438 height 150
click at [314, 365] on p "[PERSON_NAME] is Head of Global Fund Investment at Tencent Investment, the inve…" at bounding box center [315, 363] width 438 height 150
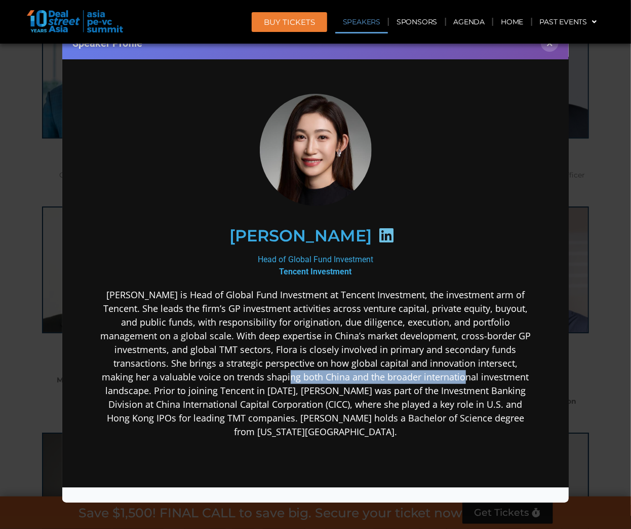
drag, startPoint x: 231, startPoint y: 378, endPoint x: 402, endPoint y: 379, distance: 171.8
click at [370, 377] on p "[PERSON_NAME] is Head of Global Fund Investment at Tencent Investment, the inve…" at bounding box center [315, 363] width 438 height 150
click at [420, 381] on p "[PERSON_NAME] is Head of Global Fund Investment at Tencent Investment, the inve…" at bounding box center [315, 363] width 438 height 150
click at [481, 375] on p "[PERSON_NAME] is Head of Global Fund Investment at Tencent Investment, the inve…" at bounding box center [315, 363] width 438 height 150
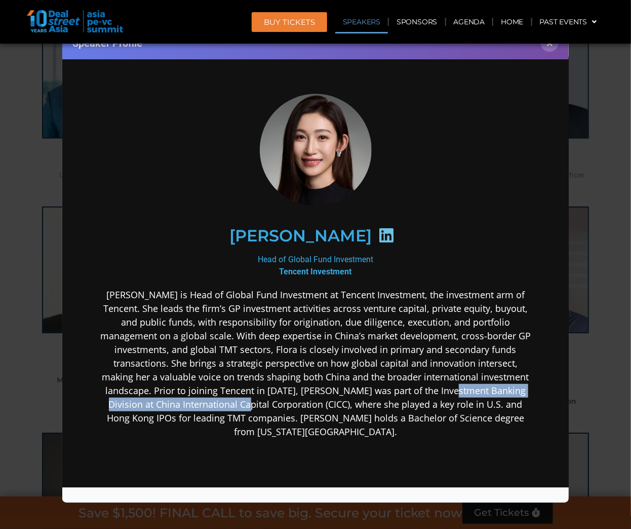
drag, startPoint x: 155, startPoint y: 398, endPoint x: 374, endPoint y: 393, distance: 219.0
click at [368, 393] on p "[PERSON_NAME] is Head of Global Fund Investment at Tencent Investment, the inve…" at bounding box center [315, 363] width 438 height 150
click at [378, 395] on p "[PERSON_NAME] is Head of Global Fund Investment at Tencent Investment, the inve…" at bounding box center [315, 363] width 438 height 150
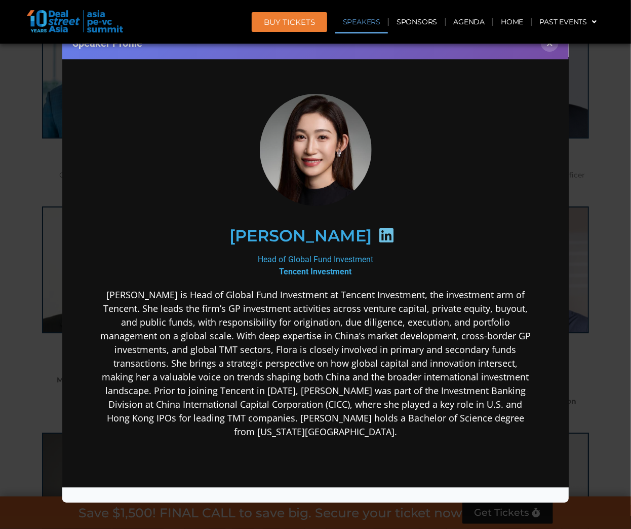
click at [469, 393] on p "[PERSON_NAME] is Head of Global Fund Investment at Tencent Investment, the inve…" at bounding box center [315, 363] width 438 height 150
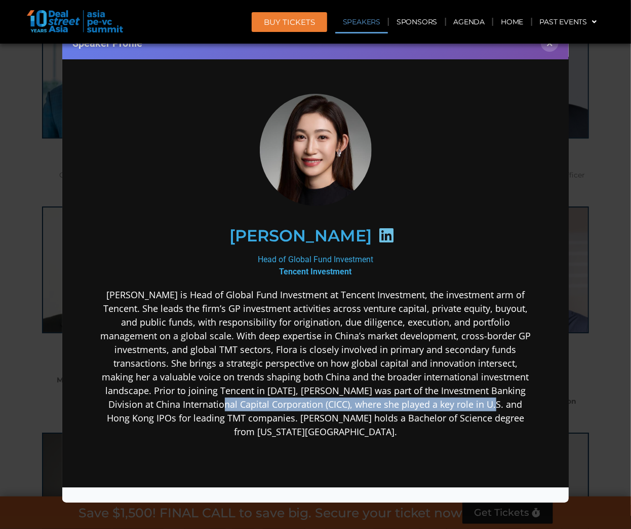
drag, startPoint x: 130, startPoint y: 405, endPoint x: 416, endPoint y: 404, distance: 285.3
click at [409, 403] on p "[PERSON_NAME] is Head of Global Fund Investment at Tencent Investment, the inve…" at bounding box center [315, 363] width 438 height 150
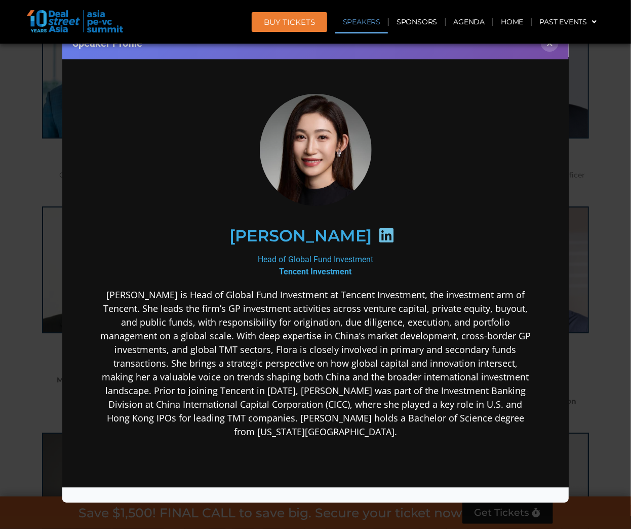
click at [417, 407] on p "[PERSON_NAME] is Head of Global Fund Investment at Tencent Investment, the inve…" at bounding box center [315, 363] width 438 height 150
drag, startPoint x: 380, startPoint y: 408, endPoint x: 483, endPoint y: 406, distance: 102.9
click at [484, 406] on p "[PERSON_NAME] is Head of Global Fund Investment at Tencent Investment, the inve…" at bounding box center [315, 363] width 438 height 150
click at [250, 402] on p "[PERSON_NAME] is Head of Global Fund Investment at Tencent Investment, the inve…" at bounding box center [315, 363] width 438 height 150
click at [451, 405] on p "[PERSON_NAME] is Head of Global Fund Investment at Tencent Investment, the inve…" at bounding box center [315, 363] width 438 height 150
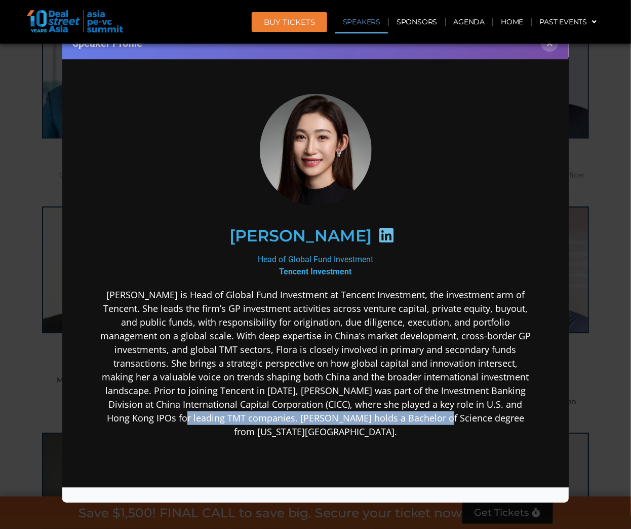
drag, startPoint x: 165, startPoint y: 415, endPoint x: 411, endPoint y: 409, distance: 246.8
click at [411, 409] on p "[PERSON_NAME] is Head of Global Fund Investment at Tencent Investment, the inve…" at bounding box center [315, 363] width 438 height 150
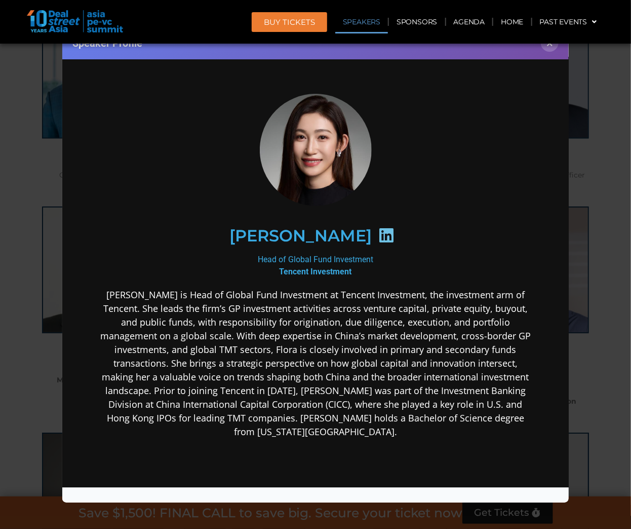
click at [475, 411] on p "[PERSON_NAME] is Head of Global Fund Investment at Tencent Investment, the inve…" at bounding box center [315, 363] width 438 height 150
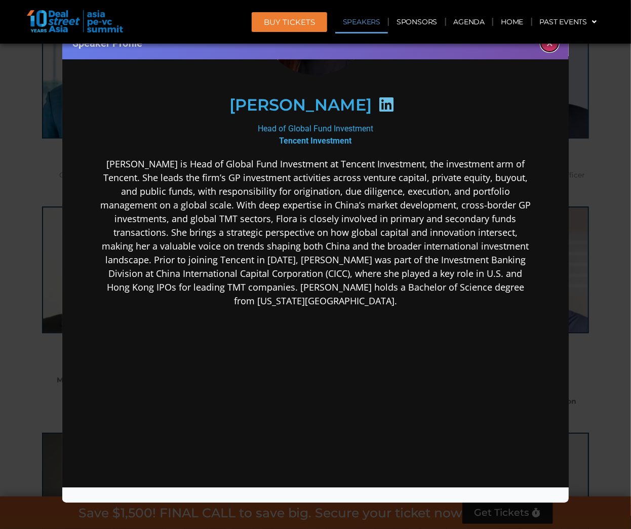
click at [551, 45] on button "×" at bounding box center [550, 43] width 18 height 18
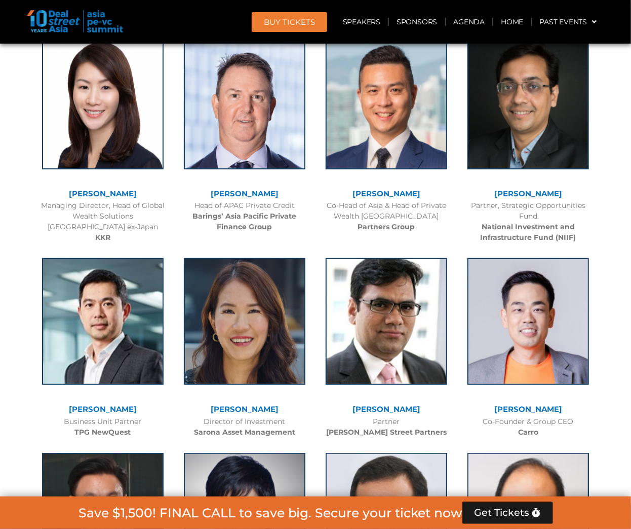
scroll to position [1784, 0]
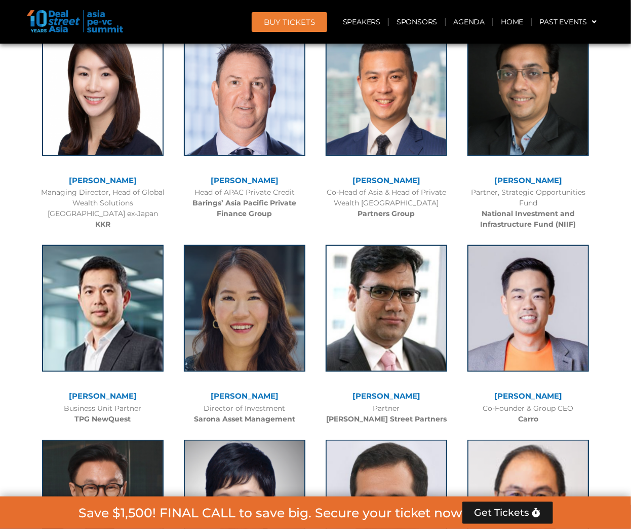
click at [450, 415] on div "Partner [PERSON_NAME] Street Partners" at bounding box center [387, 413] width 132 height 21
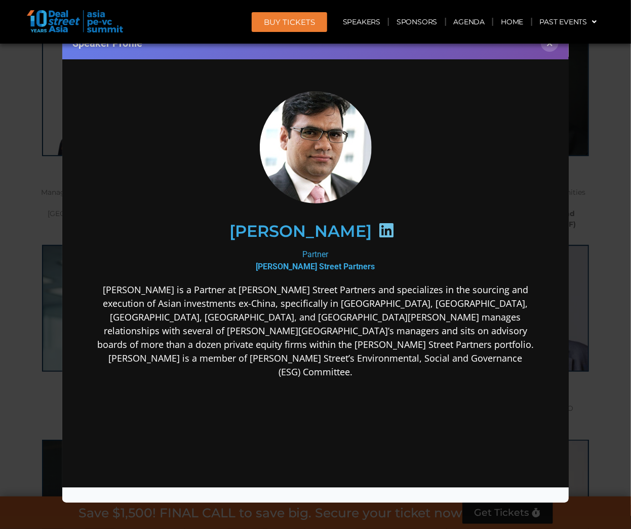
scroll to position [0, 0]
click at [550, 47] on button "×" at bounding box center [550, 43] width 18 height 18
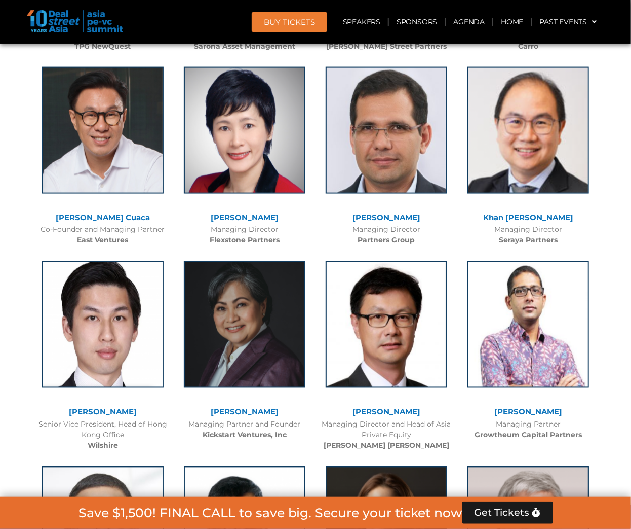
scroll to position [2230, 0]
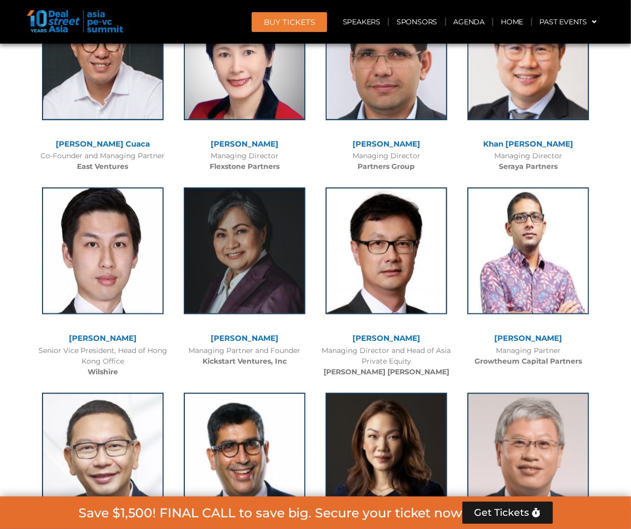
click at [98, 336] on link "[PERSON_NAME]" at bounding box center [103, 338] width 68 height 10
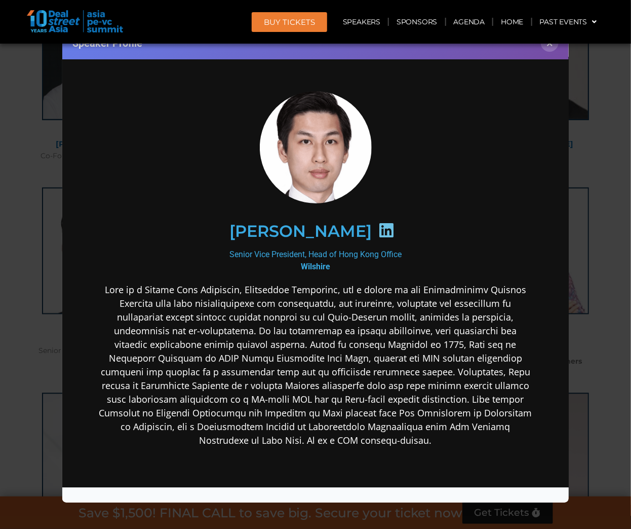
scroll to position [0, 0]
click at [378, 230] on icon at bounding box center [386, 230] width 16 height 16
click at [553, 46] on button "×" at bounding box center [550, 43] width 18 height 18
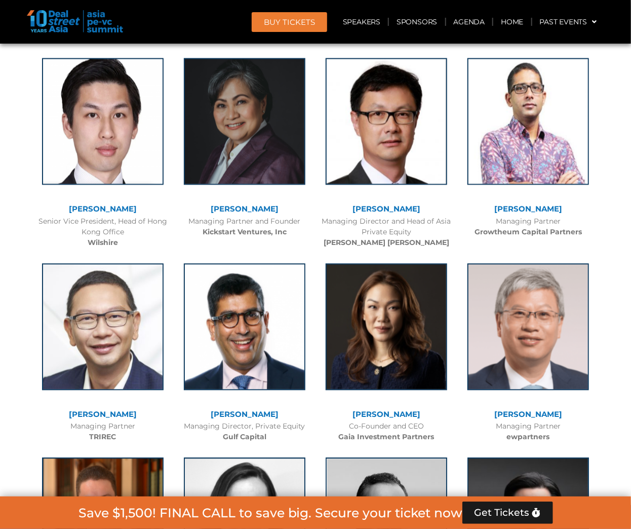
scroll to position [2432, 0]
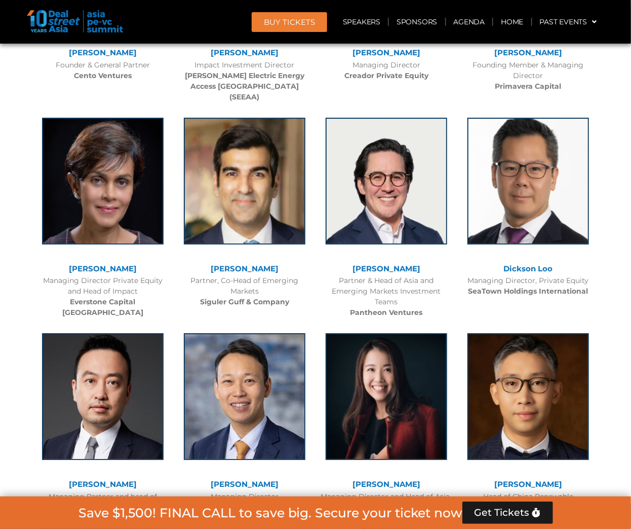
scroll to position [2919, 0]
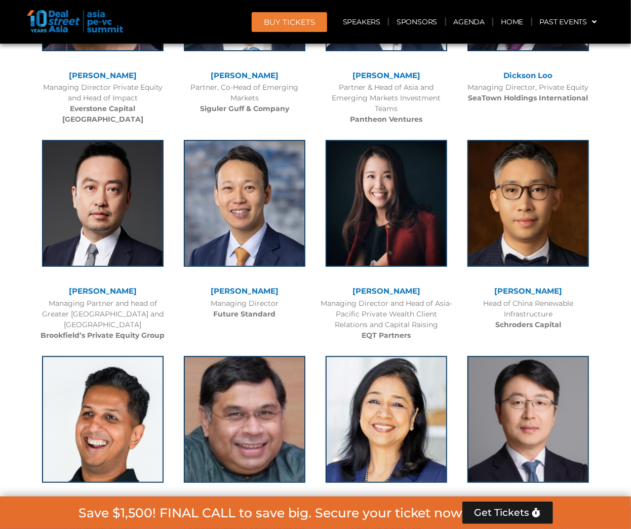
scroll to position [3162, 0]
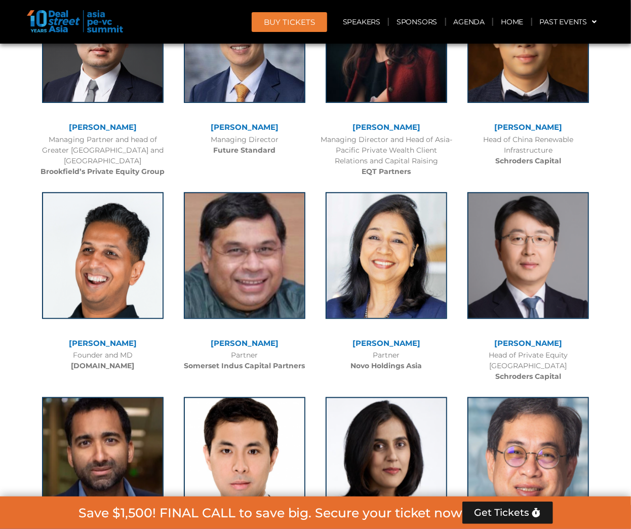
scroll to position [3284, 0]
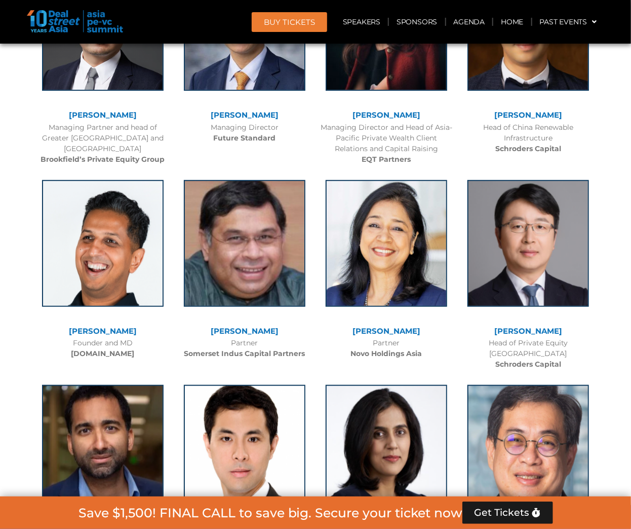
click at [535, 326] on link "[PERSON_NAME]" at bounding box center [529, 331] width 68 height 10
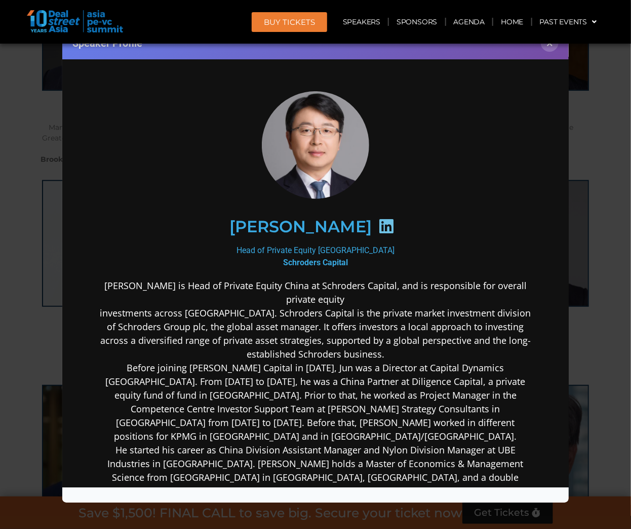
scroll to position [0, 0]
click at [378, 222] on icon at bounding box center [386, 226] width 16 height 16
click at [23, 311] on div "Speaker Profile ×" at bounding box center [315, 264] width 631 height 529
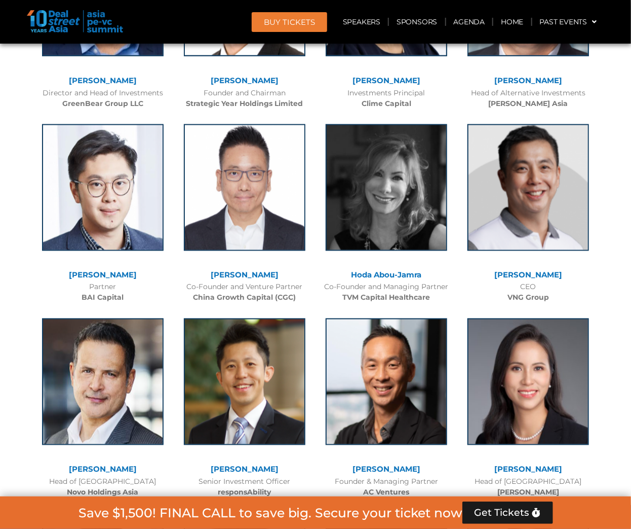
scroll to position [3851, 0]
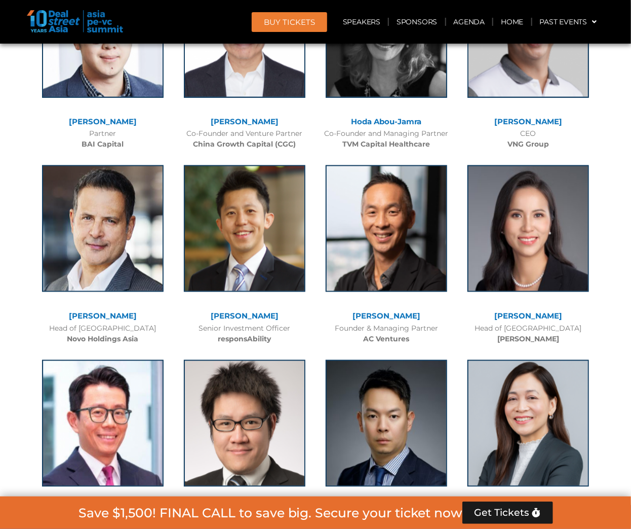
click at [31, 318] on div "CONFIRMED SPEAKERS Pandu Sjahrir Chief Investment Officer [PERSON_NAME] [PERSON…" at bounding box center [316, 184] width 578 height 5905
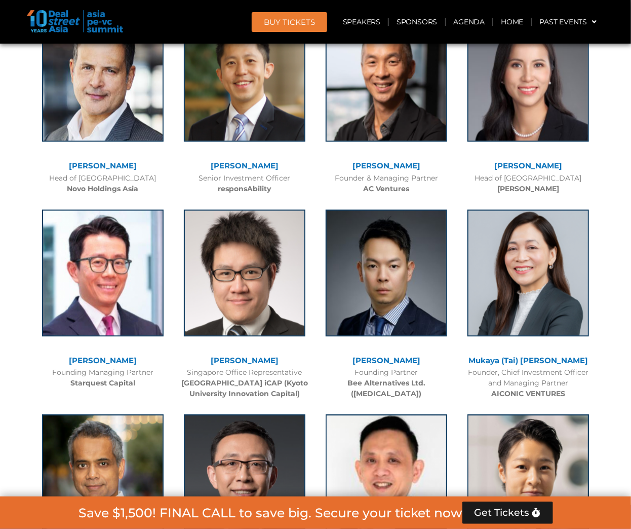
scroll to position [4054, 0]
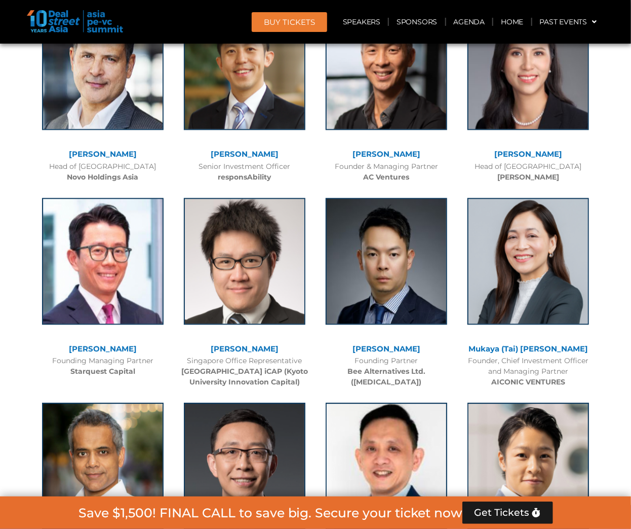
click at [30, 311] on div "CONFIRMED SPEAKERS Pandu Sjahrir Chief Investment Officer [PERSON_NAME] [PERSON…" at bounding box center [316, 22] width 578 height 5905
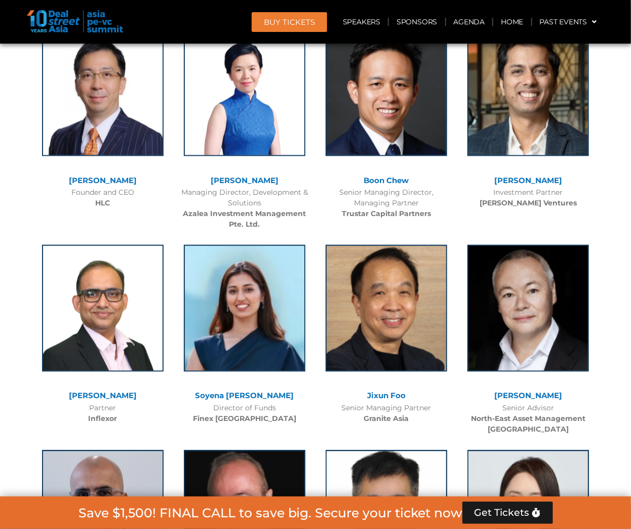
scroll to position [5432, 0]
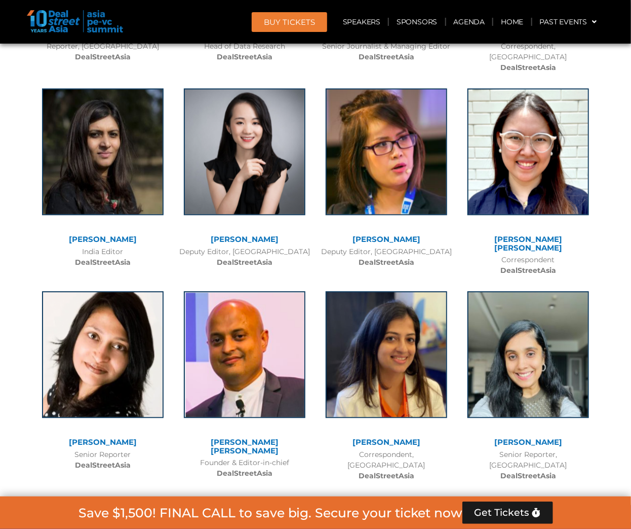
scroll to position [7256, 0]
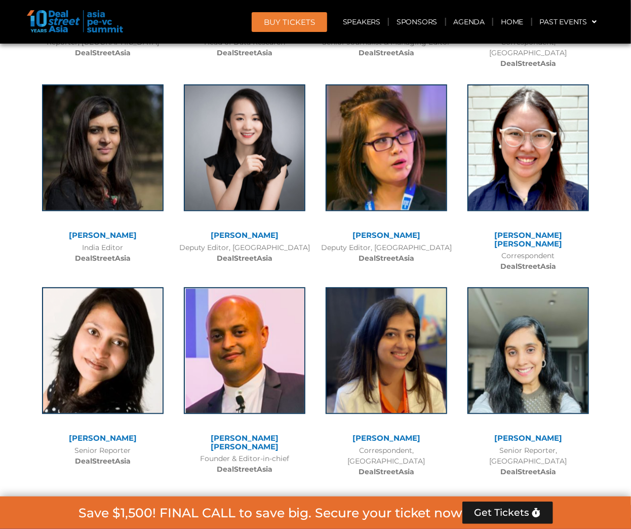
click at [336, 375] on div at bounding box center [315, 160] width 631 height 714
click at [500, 371] on div at bounding box center [315, 160] width 631 height 714
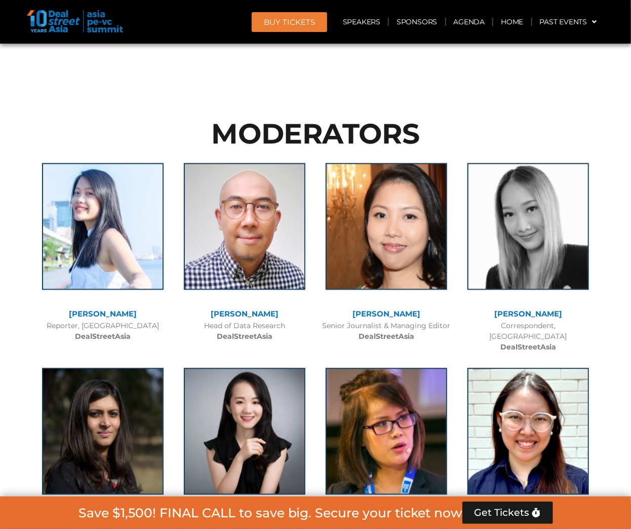
scroll to position [6851, 0]
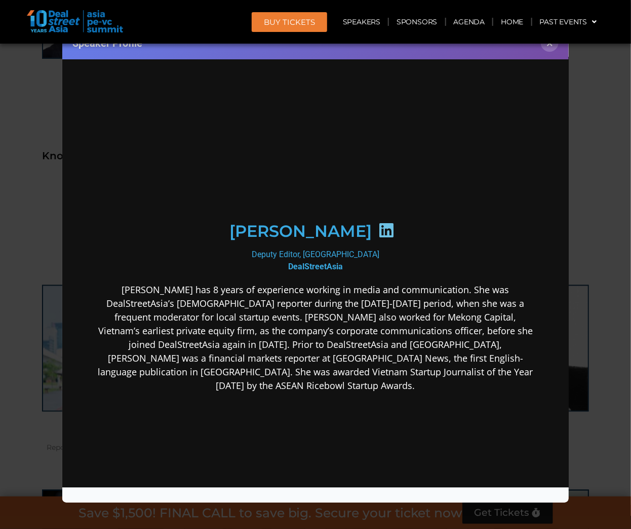
scroll to position [0, 0]
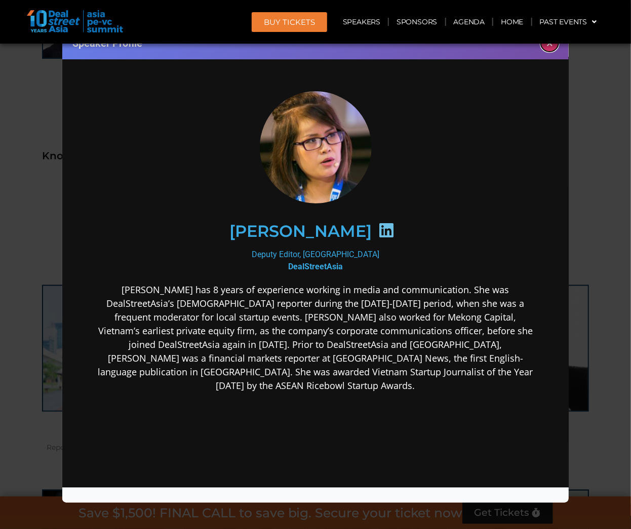
click at [547, 47] on button "×" at bounding box center [550, 43] width 18 height 18
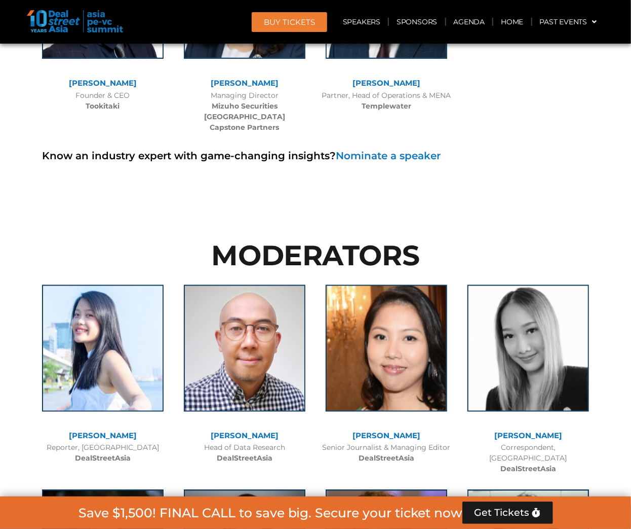
click at [501, 227] on div at bounding box center [316, 234] width 568 height 15
